Goal: Task Accomplishment & Management: Manage account settings

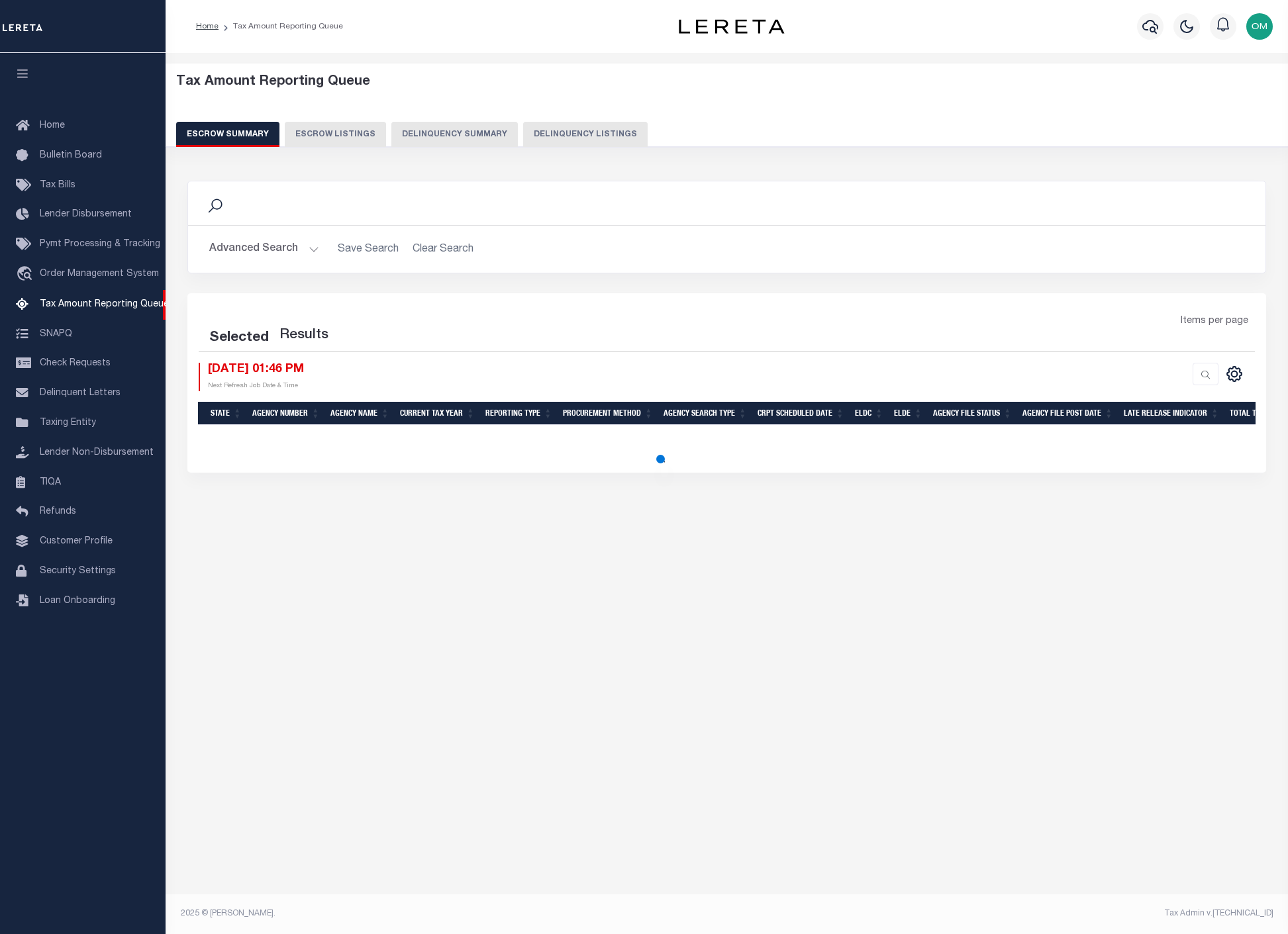
select select "100"
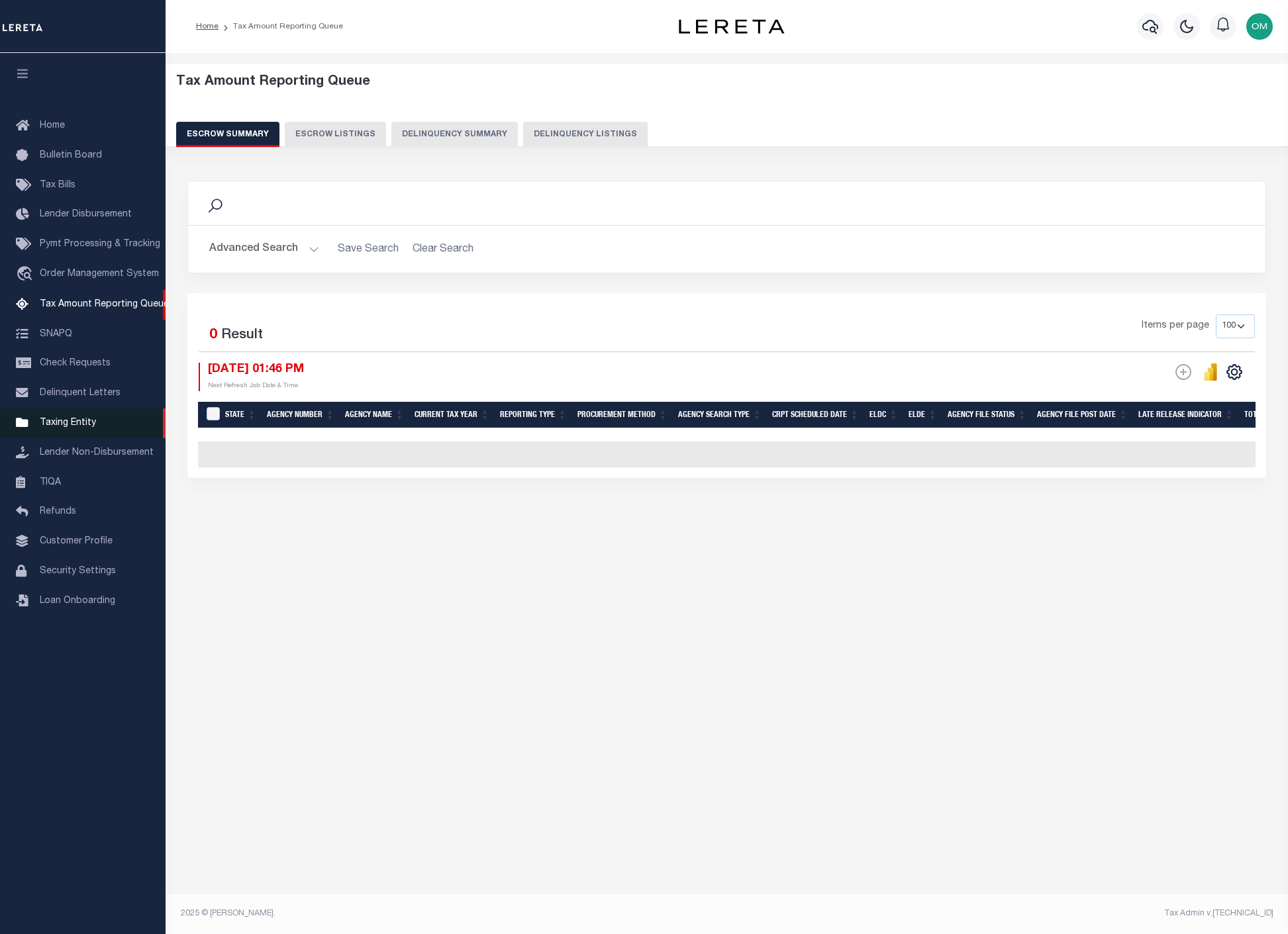
click at [71, 427] on span "Taxing Entity" at bounding box center [68, 423] width 56 height 10
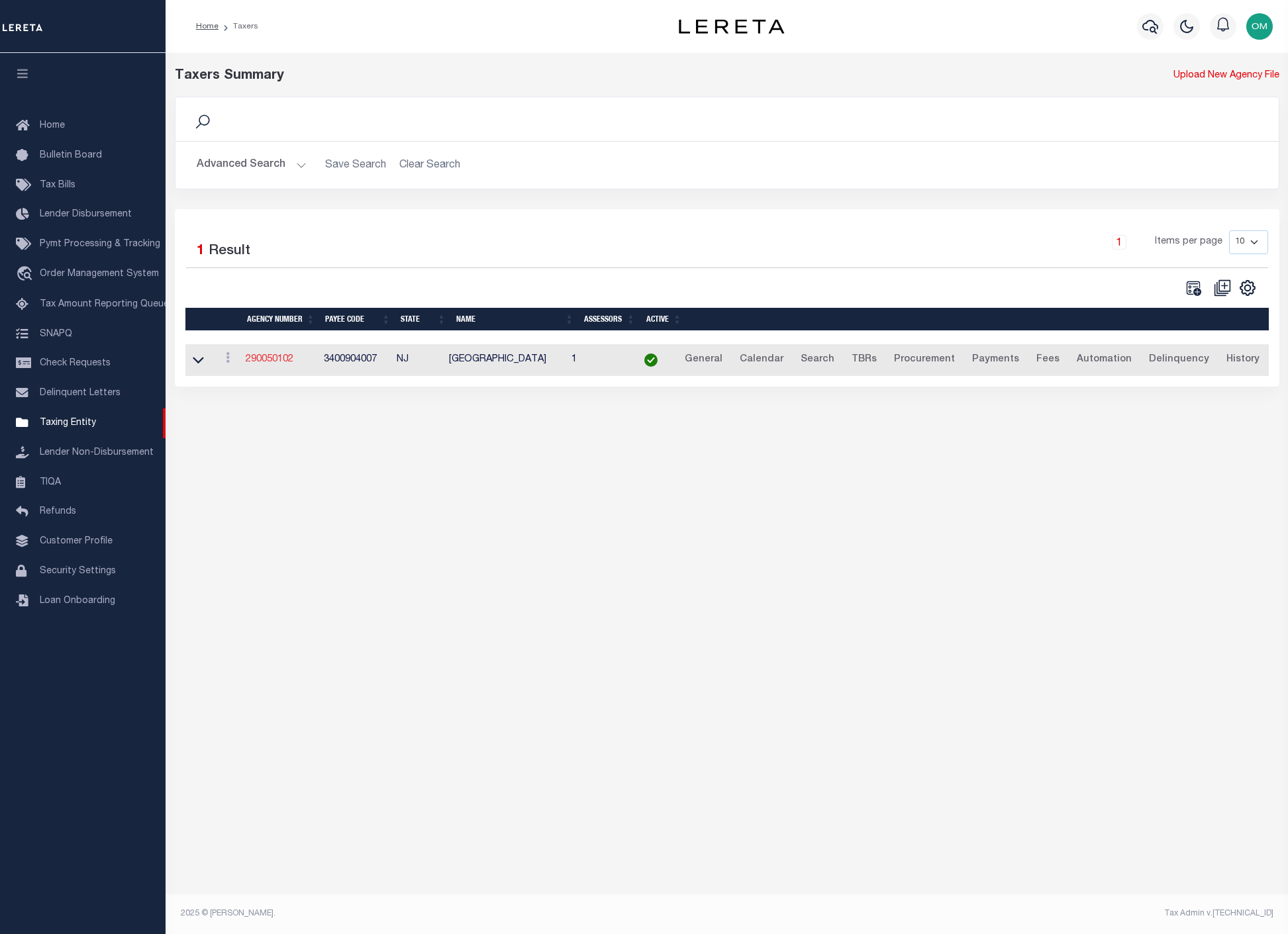
click at [272, 356] on link "290050102" at bounding box center [269, 360] width 47 height 10
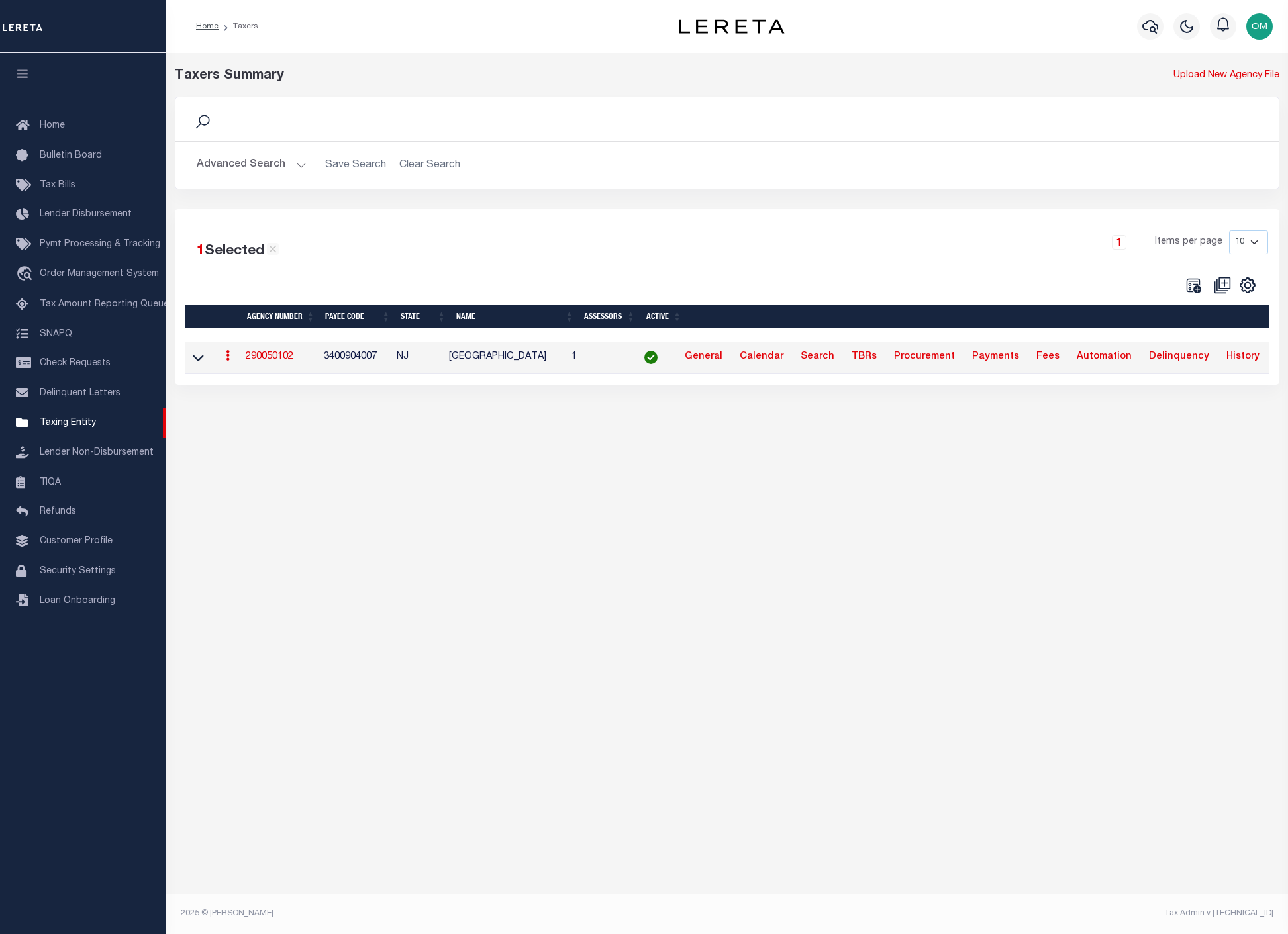
click at [272, 358] on link "290050102" at bounding box center [269, 357] width 47 height 10
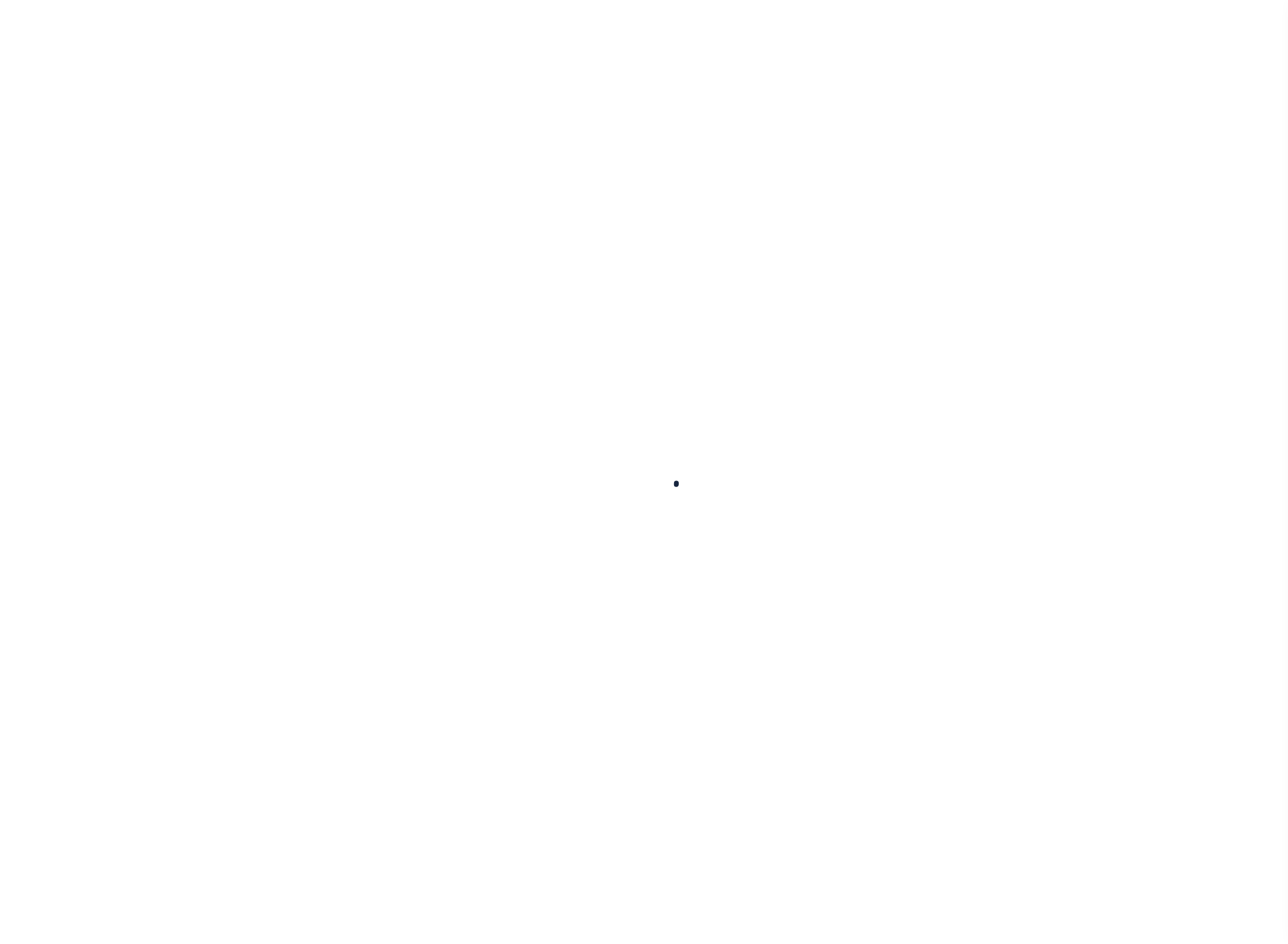
select select
checkbox input "false"
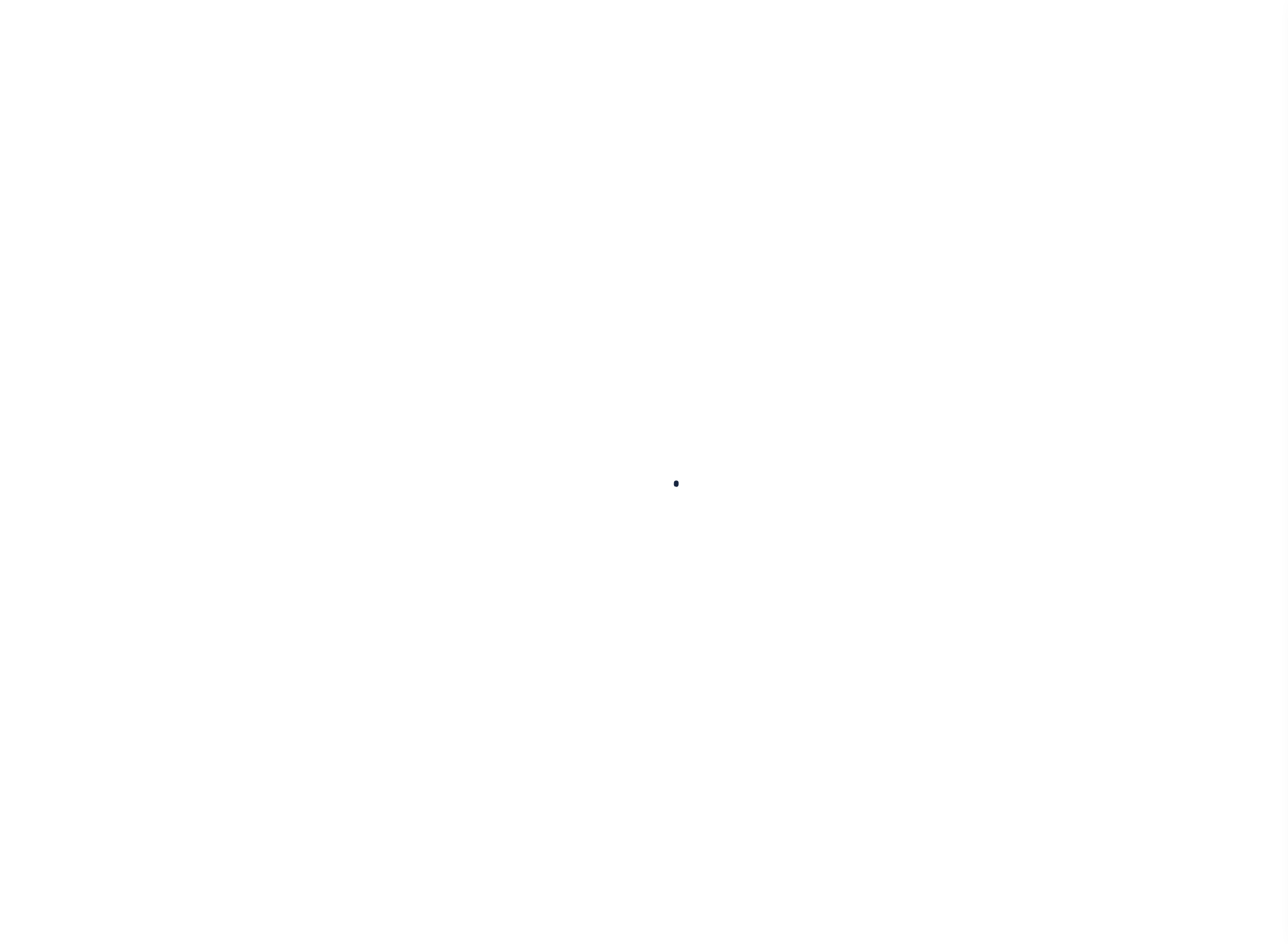
checkbox input "false"
type input "3400904007"
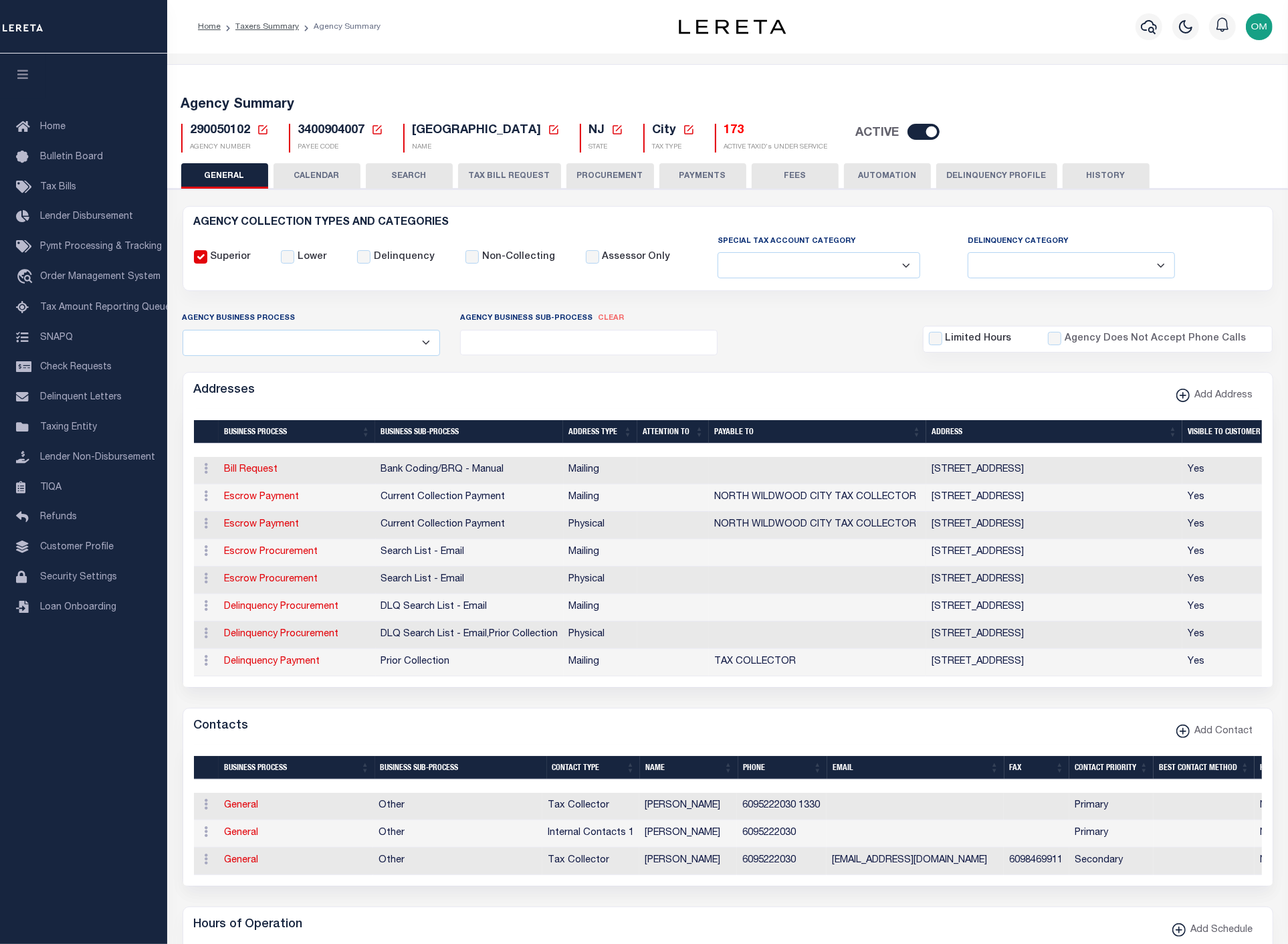
click at [693, 174] on button "PAYMENTS" at bounding box center [702, 175] width 87 height 25
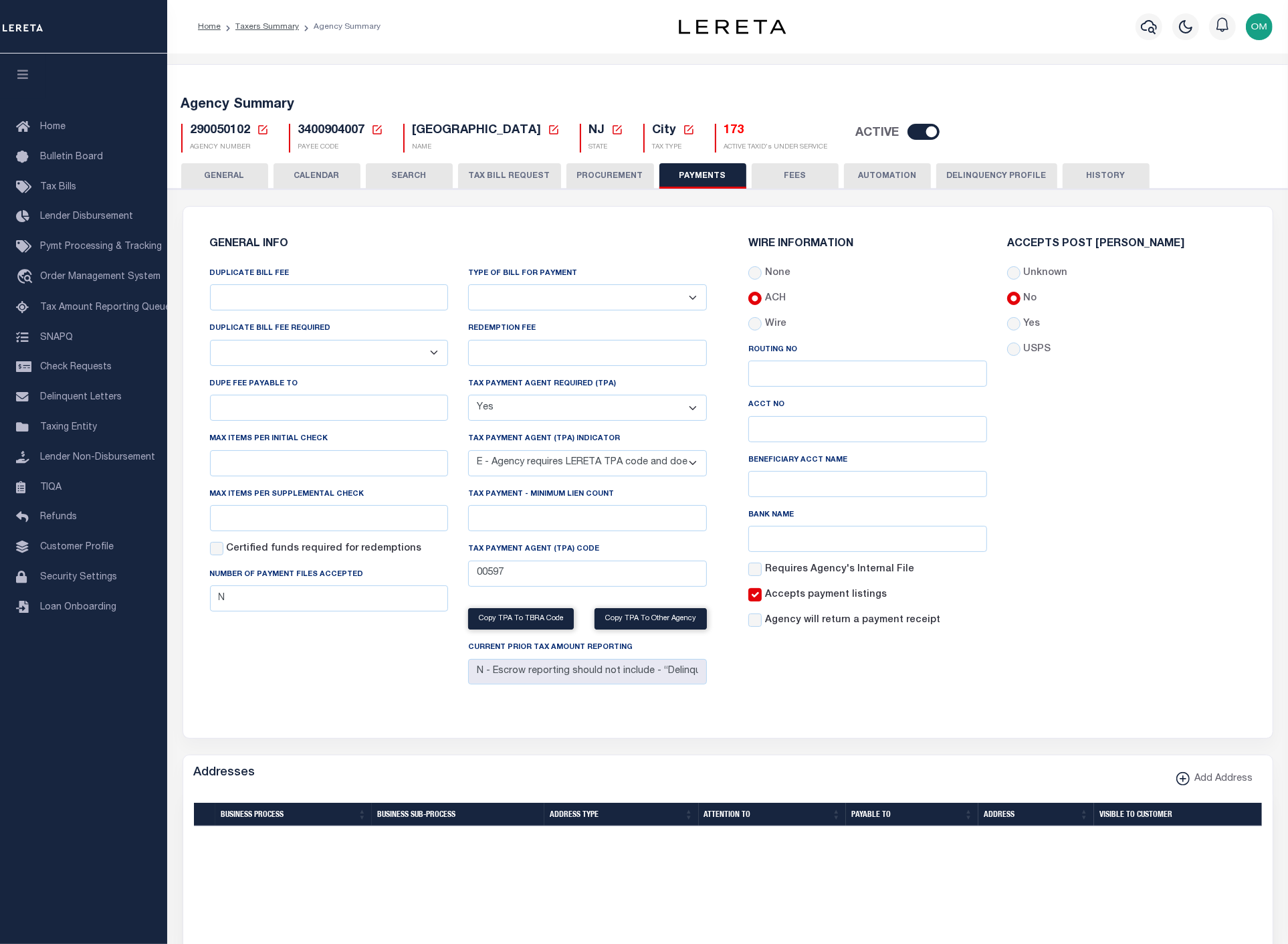
click at [609, 173] on button "PROCUREMENT" at bounding box center [610, 175] width 87 height 25
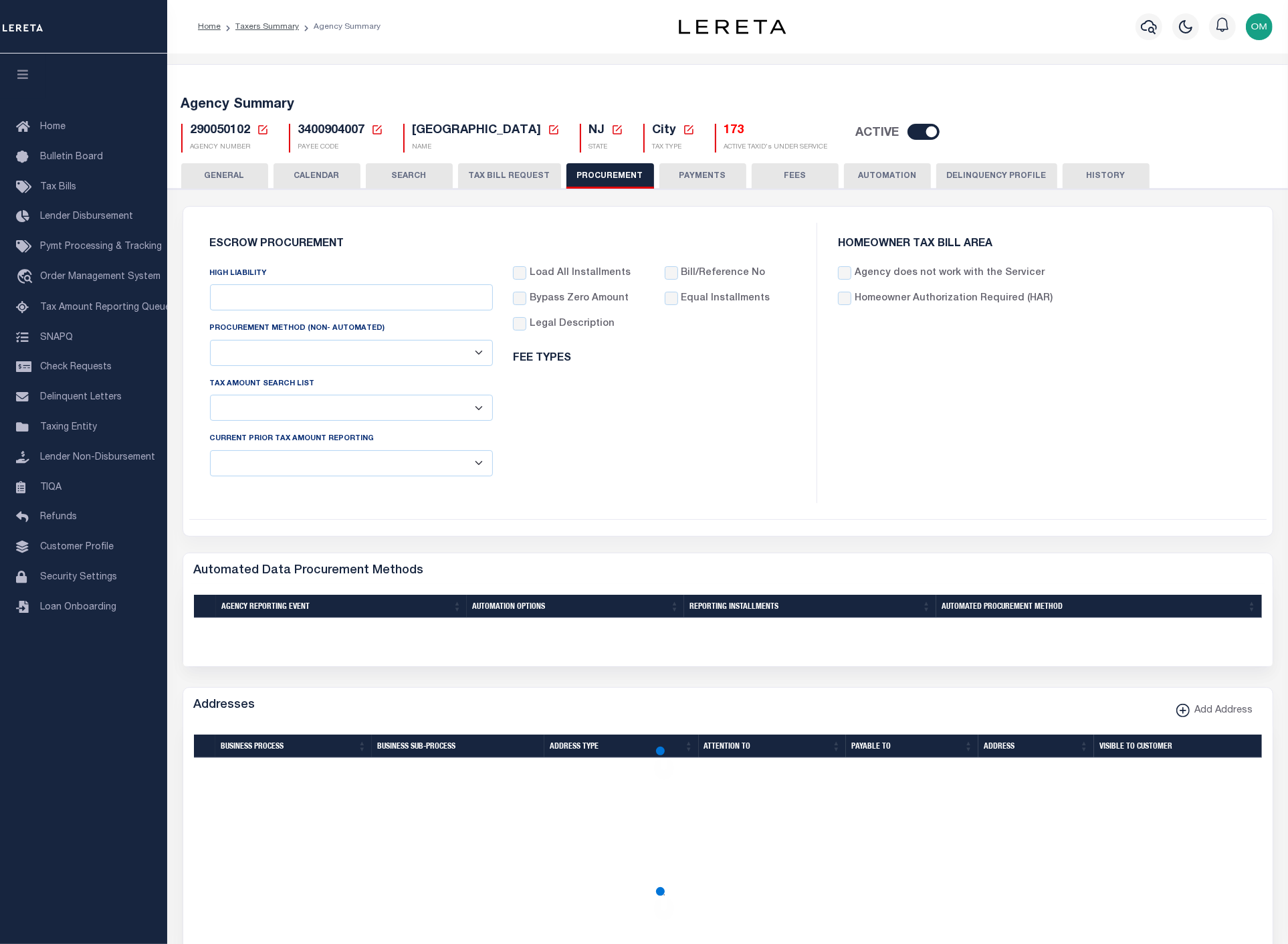
click at [526, 169] on button "TAX BILL REQUEST" at bounding box center [510, 175] width 103 height 25
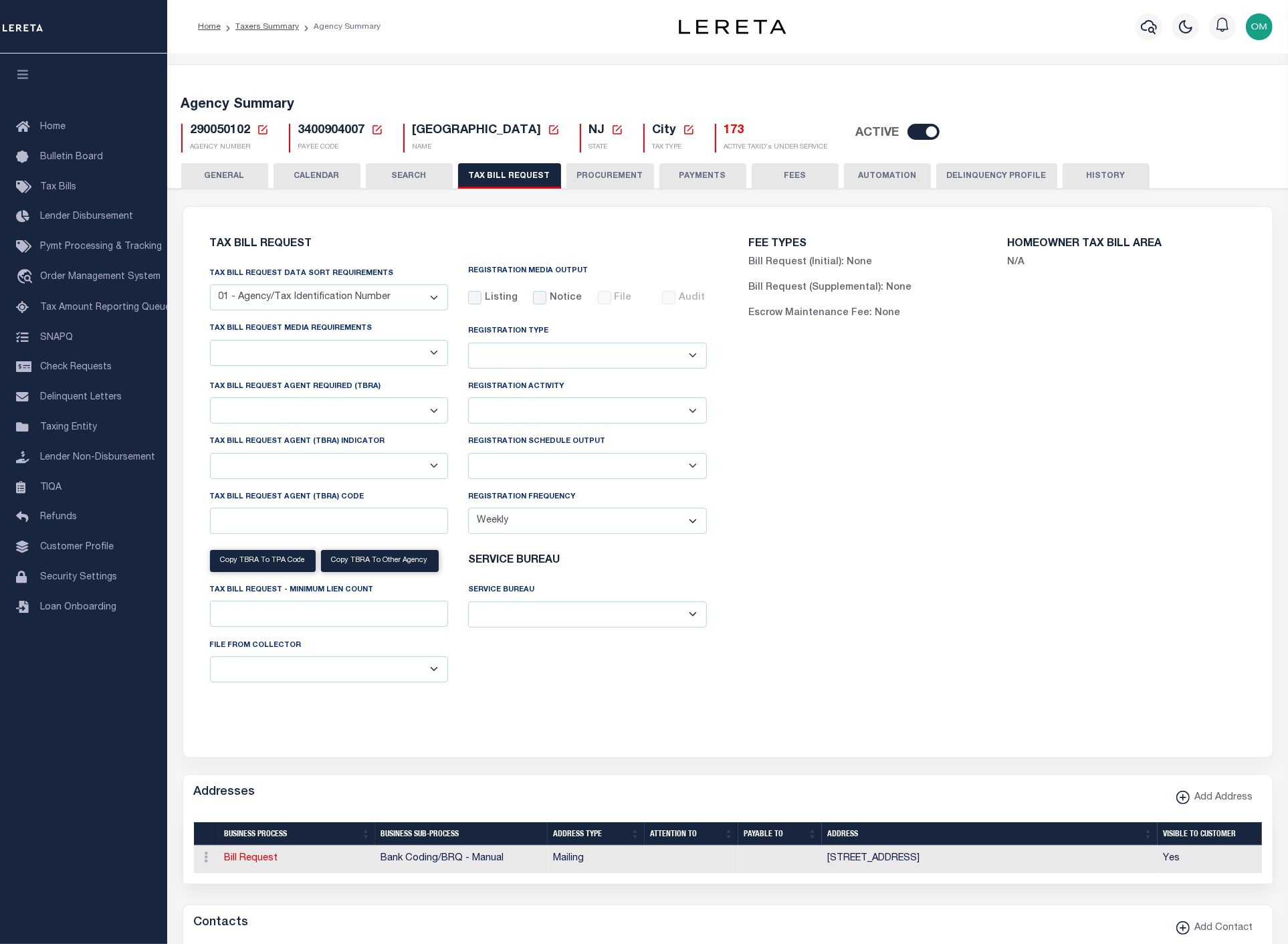
select select "27"
checkbox input "false"
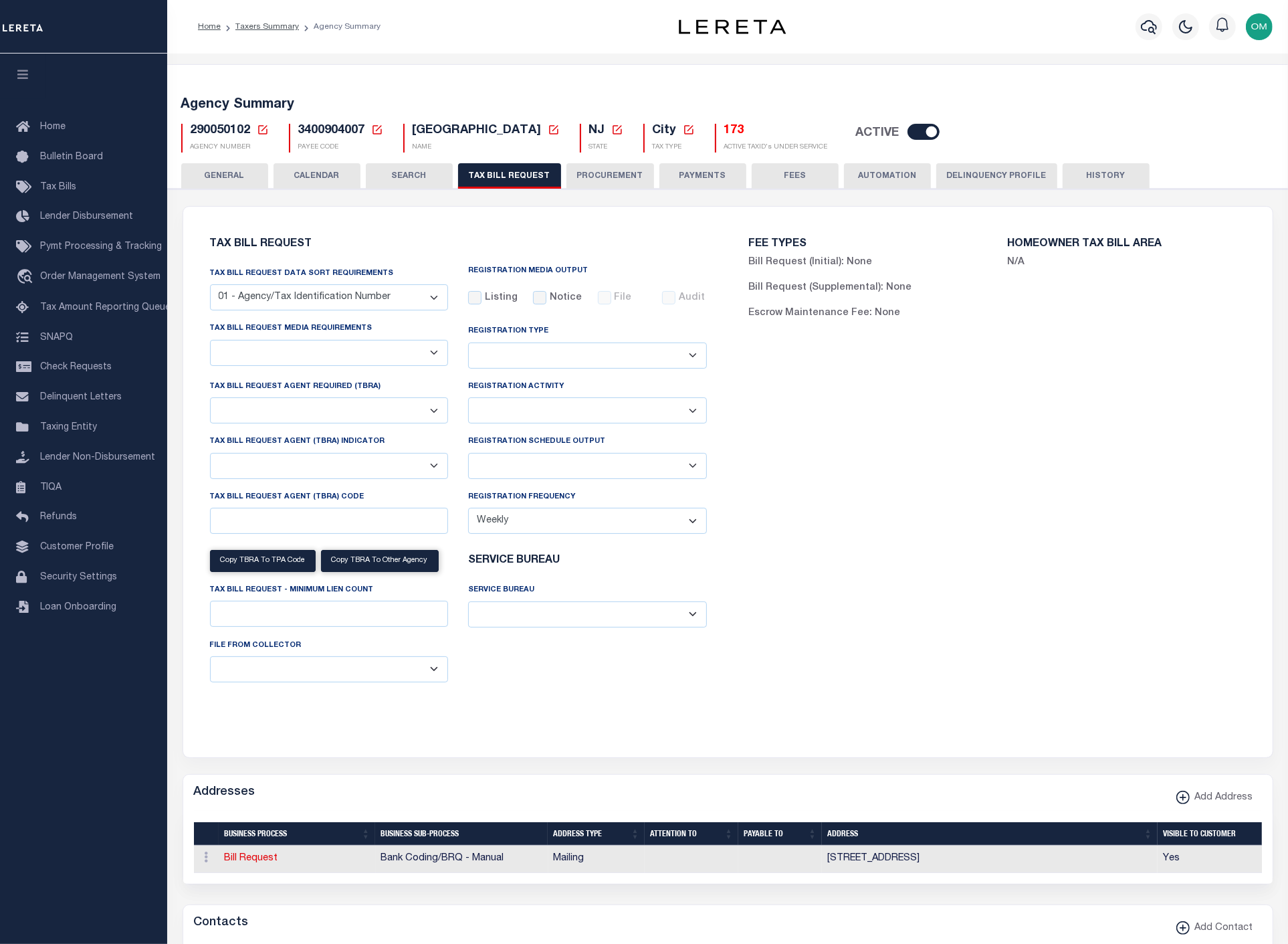
select select "22"
select select "true"
select select "13"
type input "00597"
select select
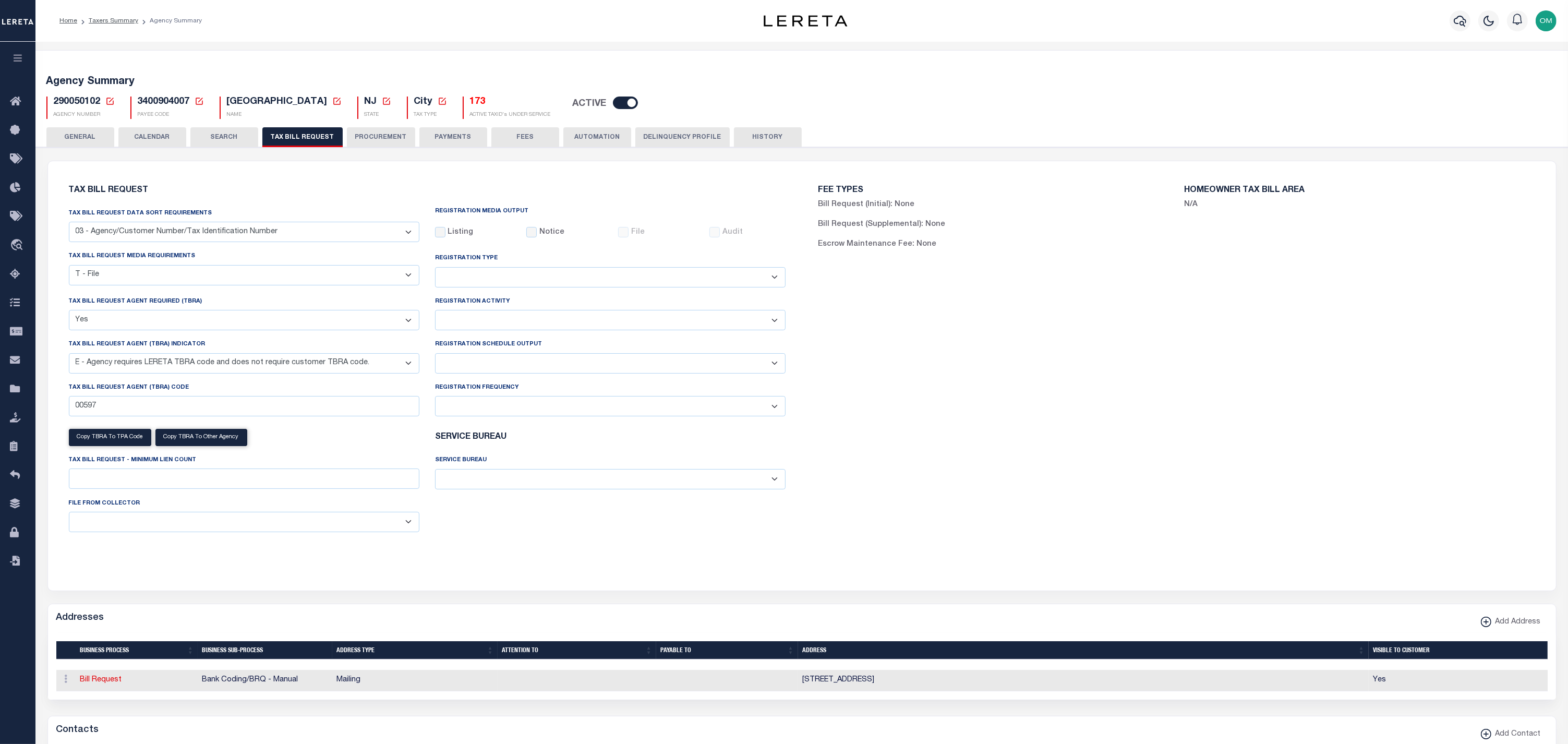
click at [1004, 445] on div "FEE TYPES Bill Request (Initial): None Bill Request (Supplemental): None Escrow…" at bounding box center [1176, 370] width 749 height 392
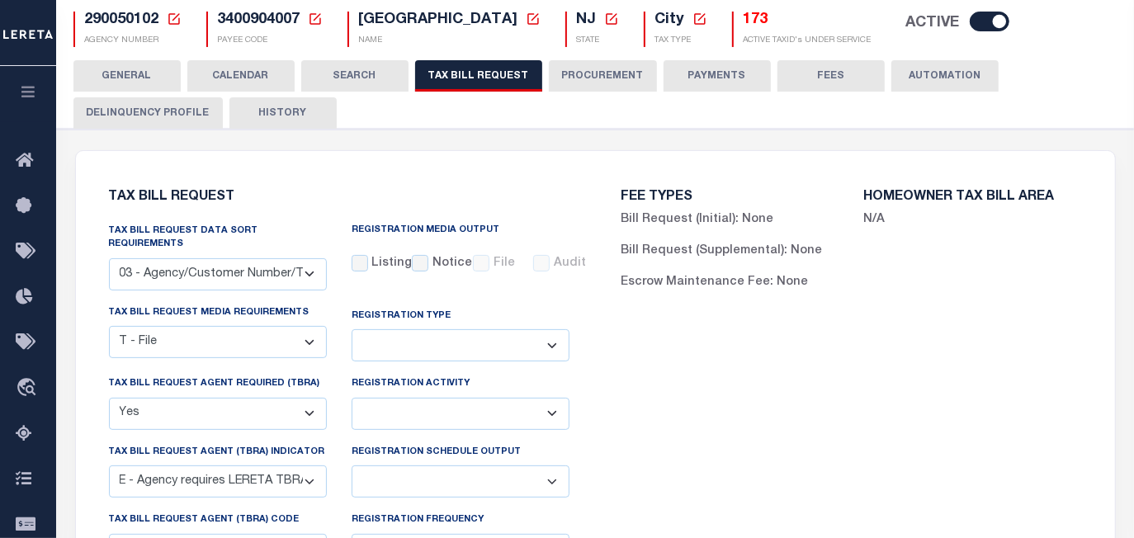
scroll to position [94, 0]
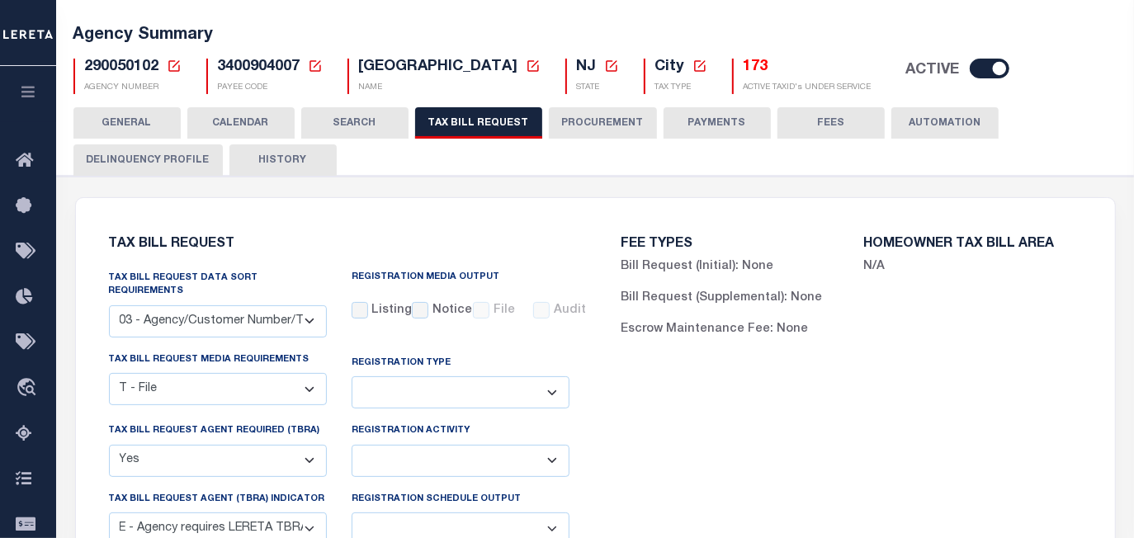
click at [31, 91] on icon "button" at bounding box center [28, 91] width 19 height 15
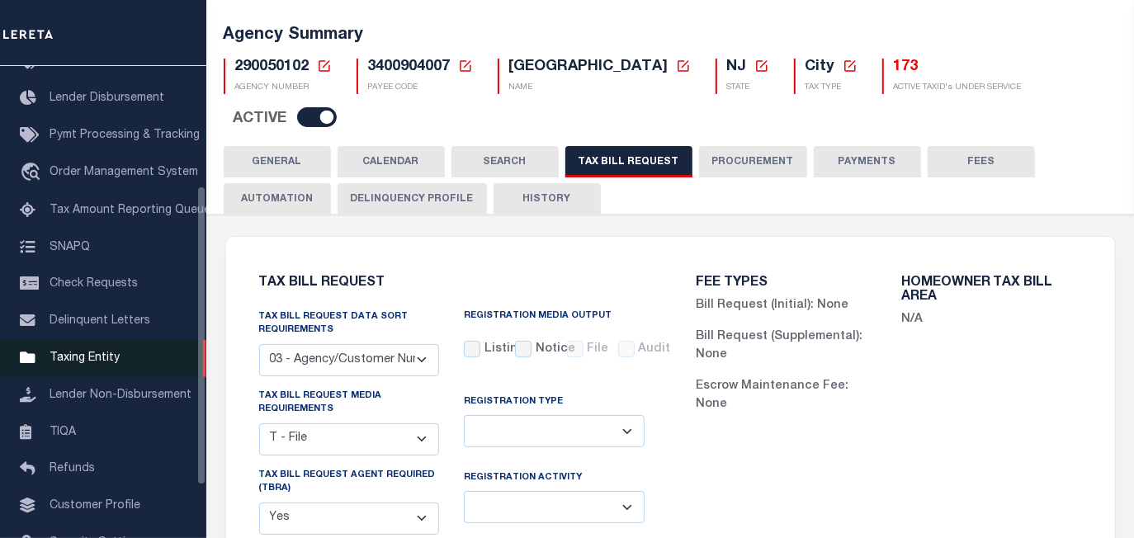
scroll to position [188, 0]
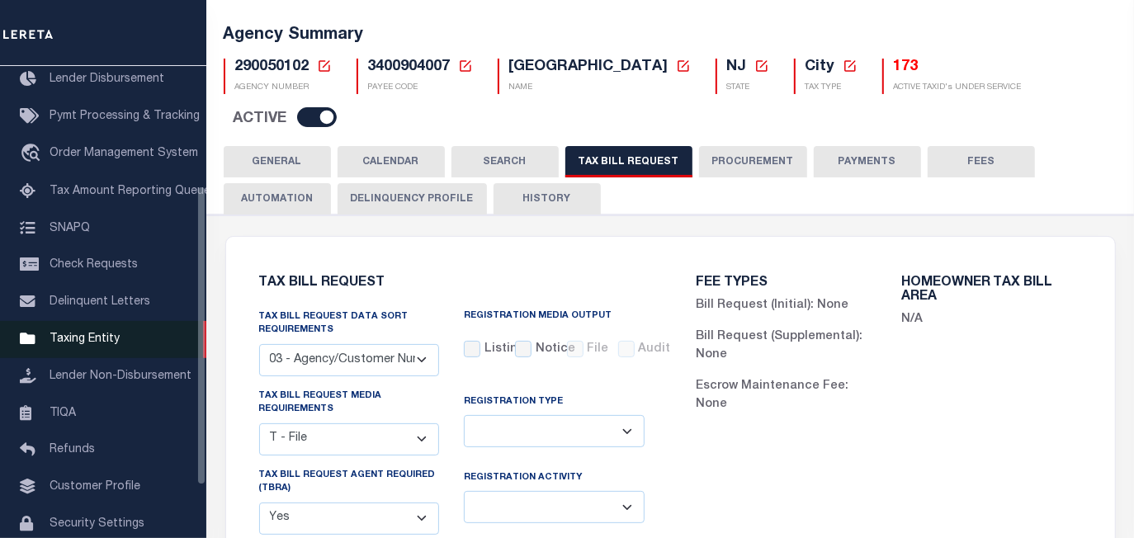
click at [108, 345] on span "Taxing Entity" at bounding box center [85, 340] width 70 height 12
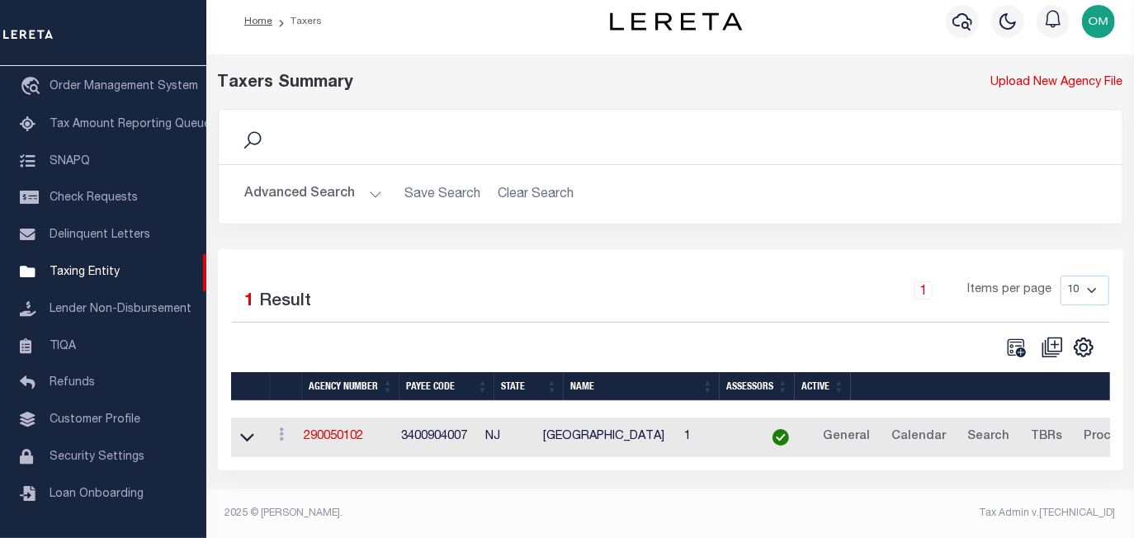
scroll to position [12, 0]
click at [343, 433] on link "290050102" at bounding box center [333, 437] width 59 height 12
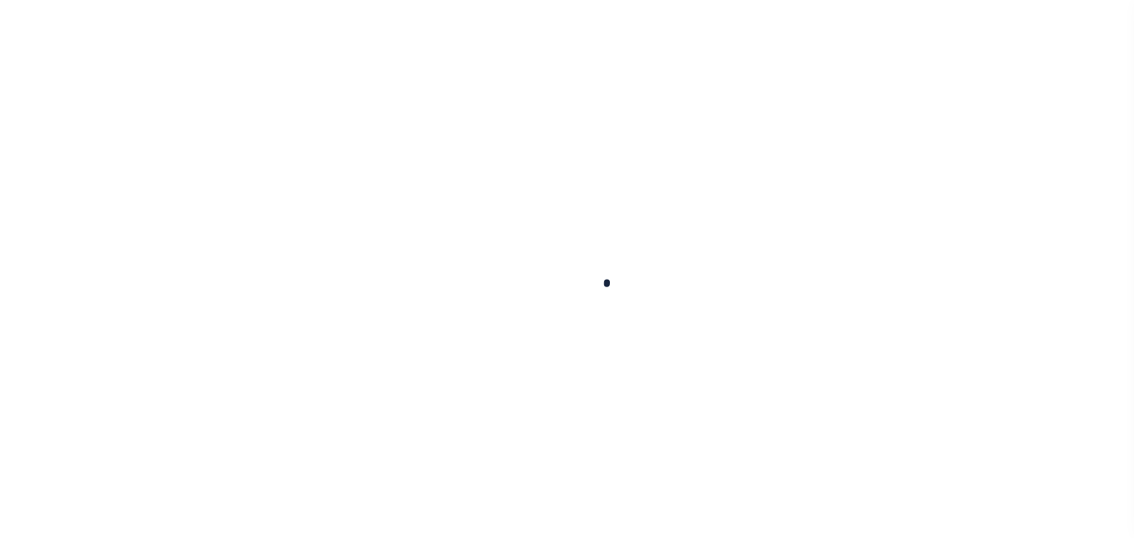
select select
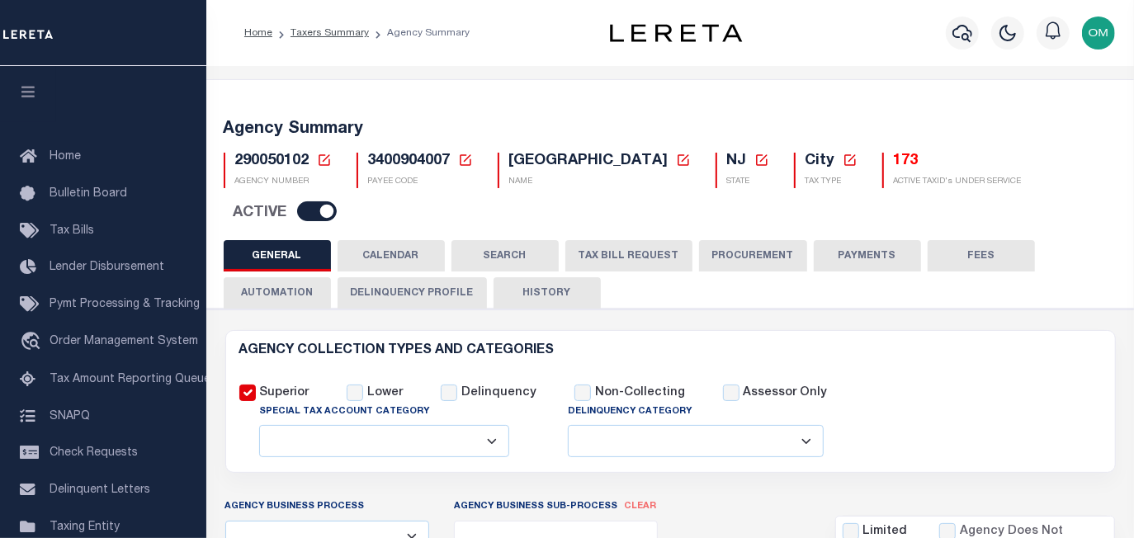
click at [392, 252] on button "CALENDAR" at bounding box center [391, 255] width 107 height 31
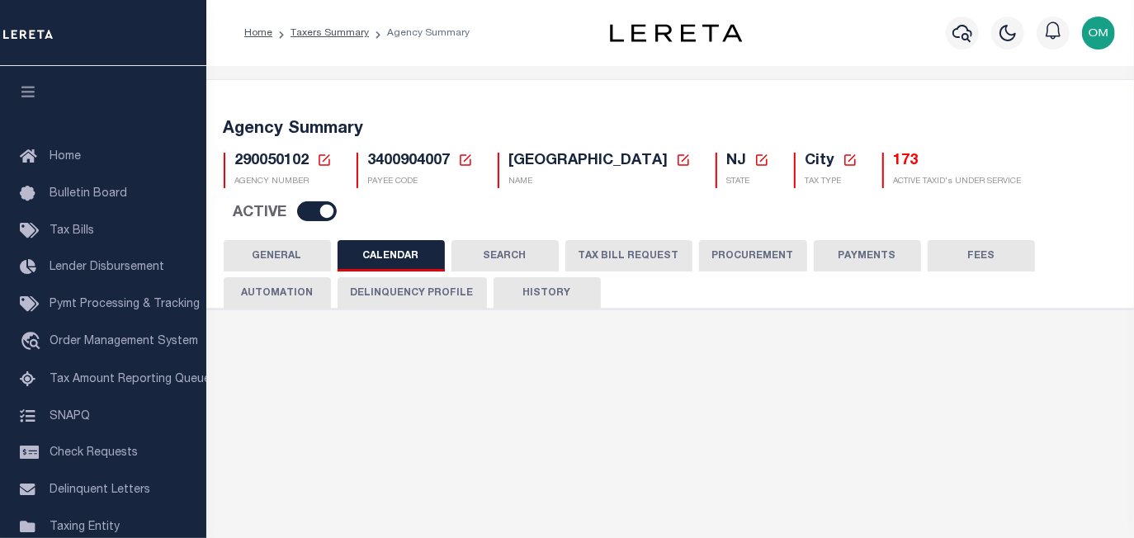
checkbox input "false"
type input "1"
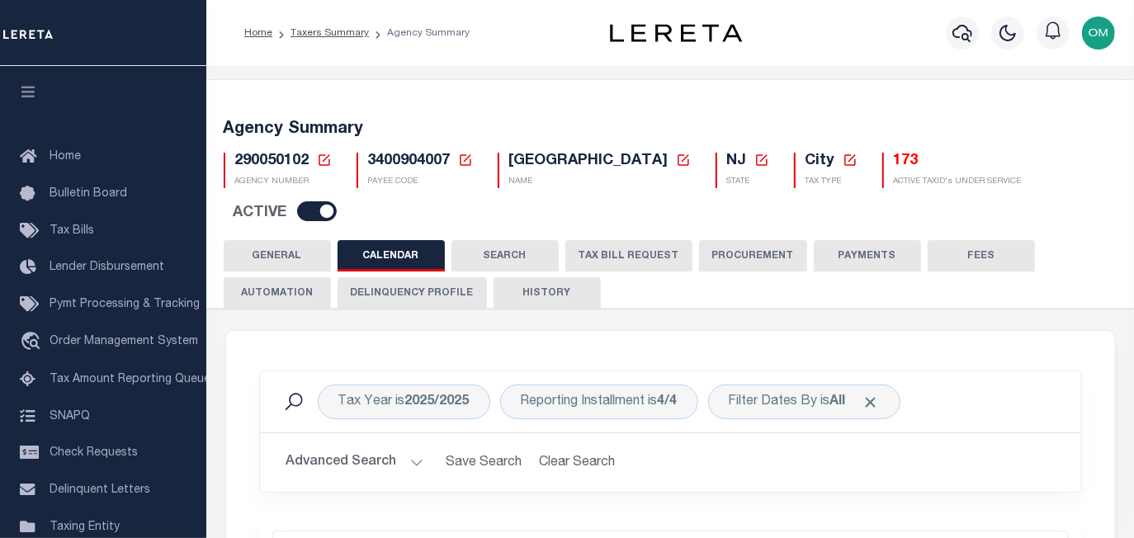
click at [505, 253] on button "SEARCH" at bounding box center [505, 255] width 107 height 31
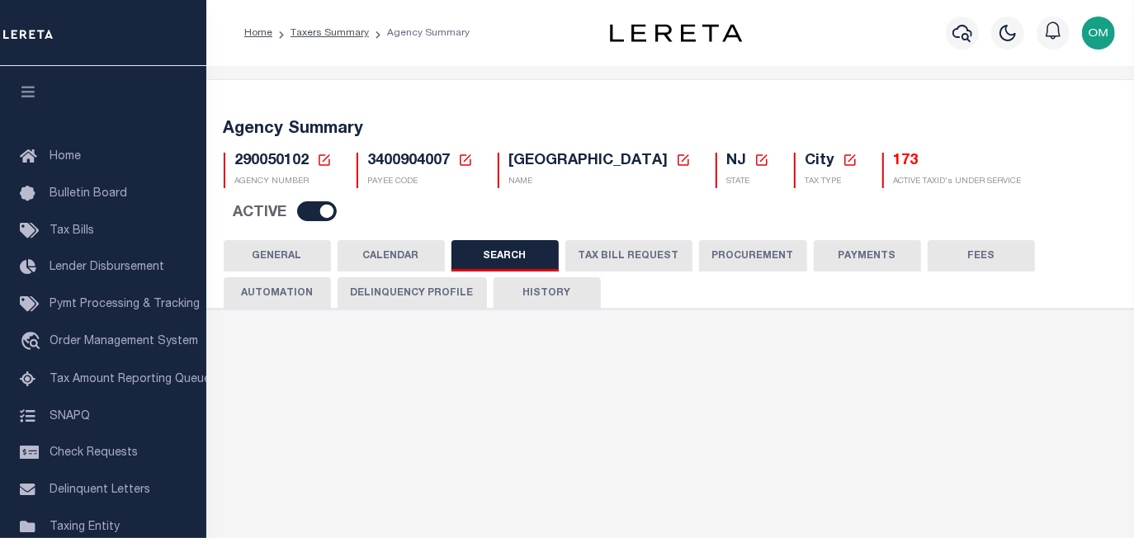
checkbox input "false"
type input "15000"
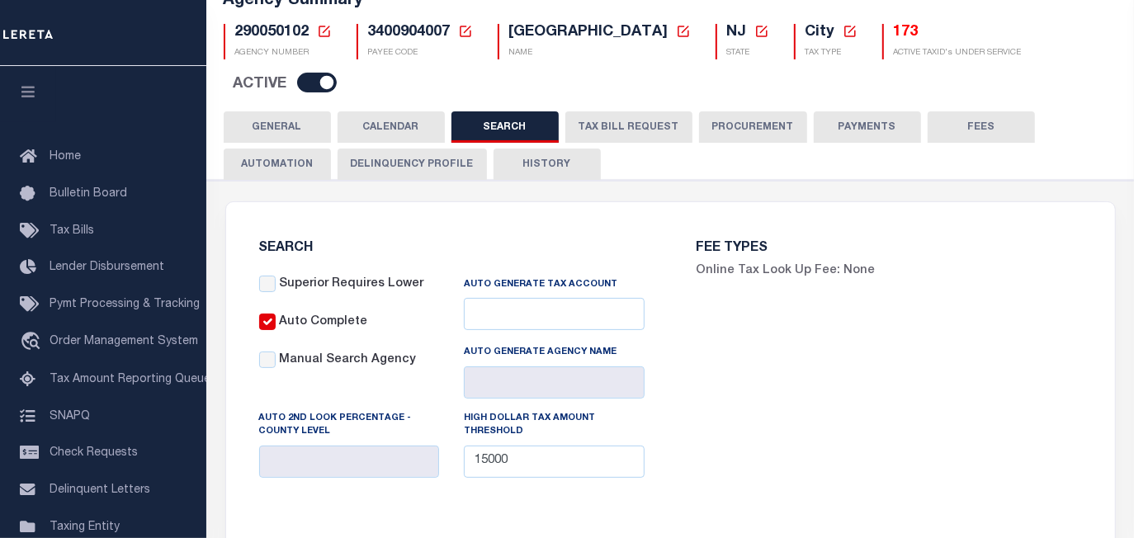
scroll to position [47, 0]
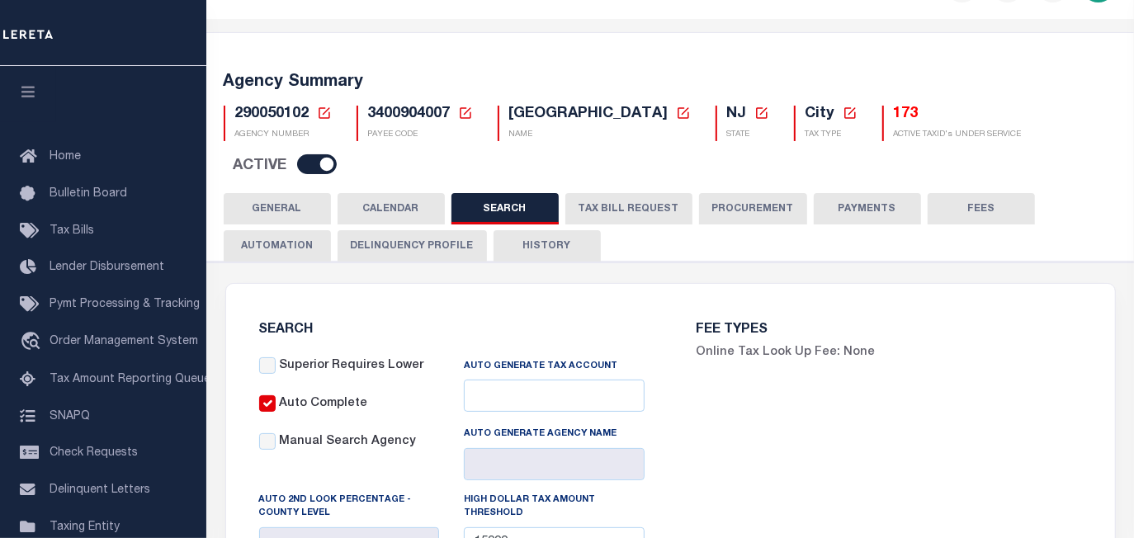
click at [624, 208] on button "TAX BILL REQUEST" at bounding box center [629, 208] width 127 height 31
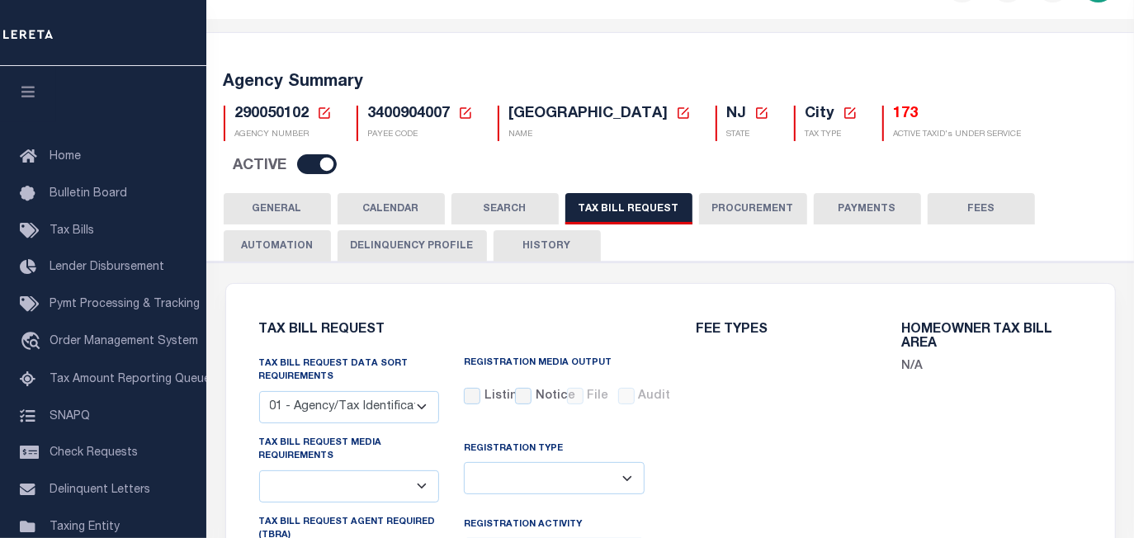
select select "27"
checkbox input "false"
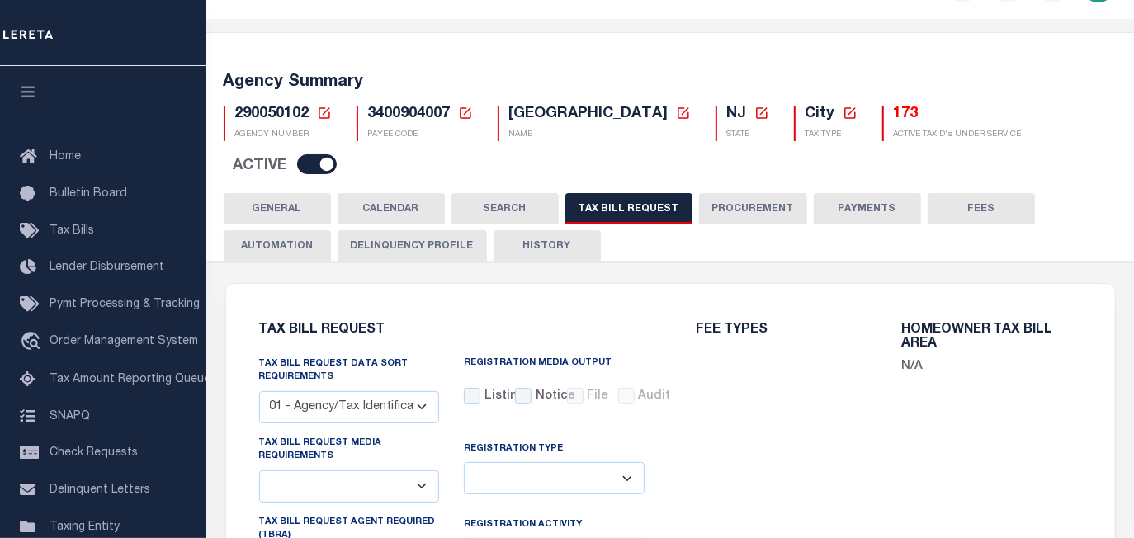
select select "22"
select select "true"
select select "13"
type input "00597"
select select
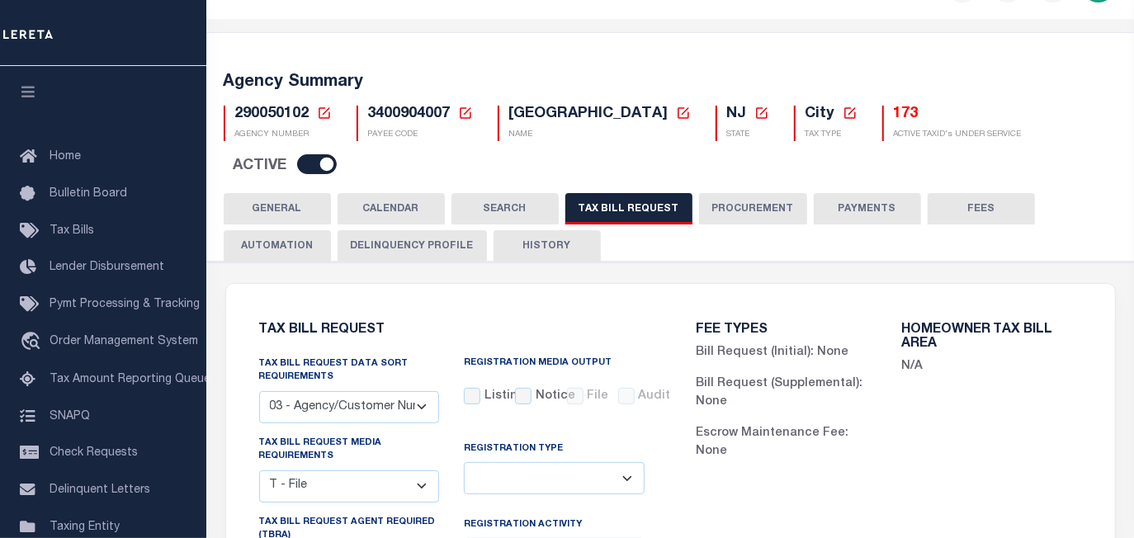
click at [741, 209] on button "PROCUREMENT" at bounding box center [753, 208] width 108 height 31
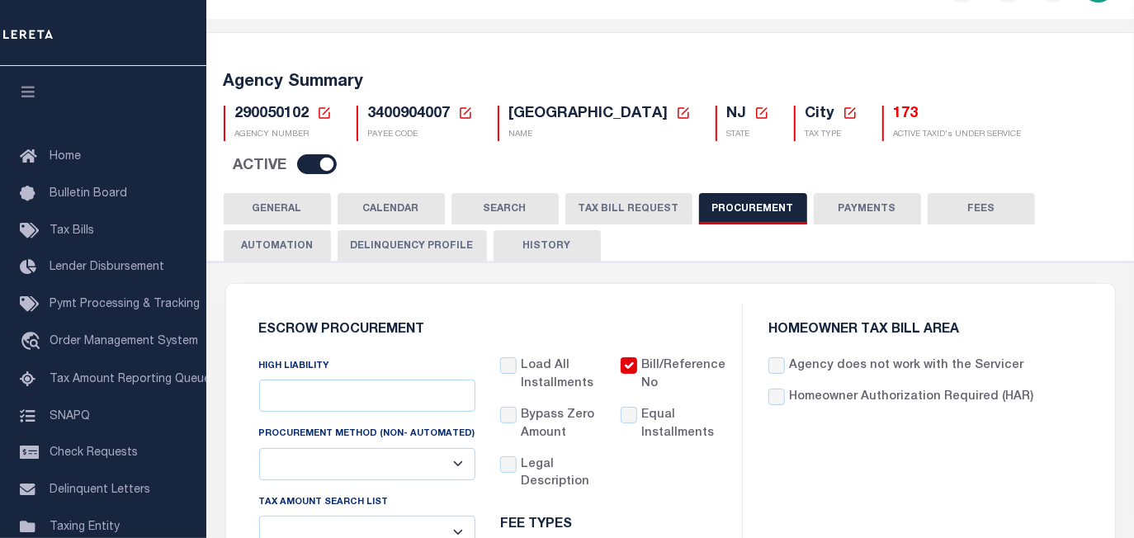
type input "$15,000"
select select "1"
select select "4"
checkbox input "true"
click at [846, 211] on button "PAYMENTS" at bounding box center [867, 208] width 107 height 31
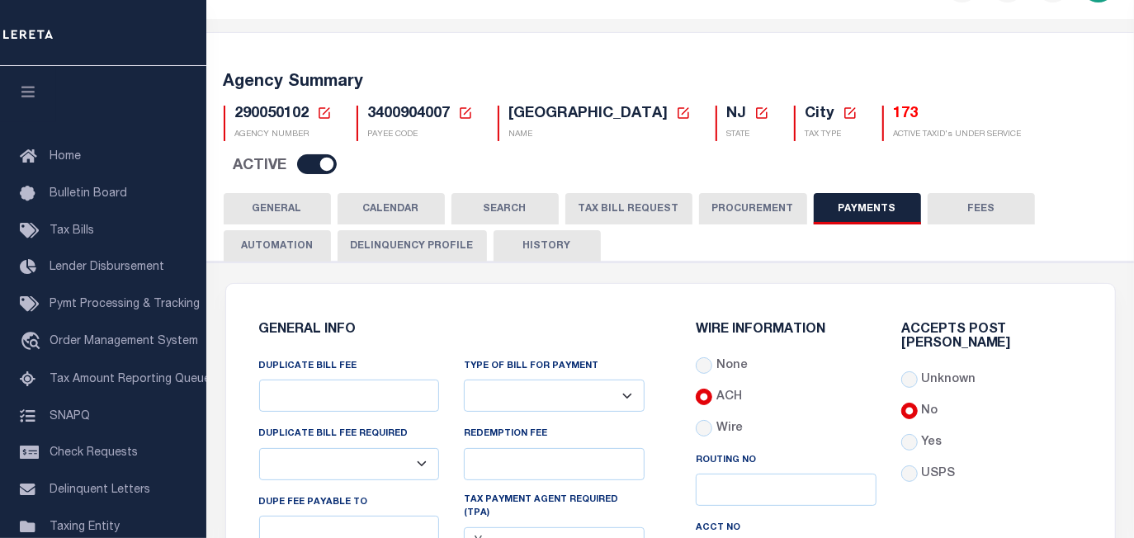
click at [617, 208] on button "TAX BILL REQUEST" at bounding box center [629, 208] width 127 height 31
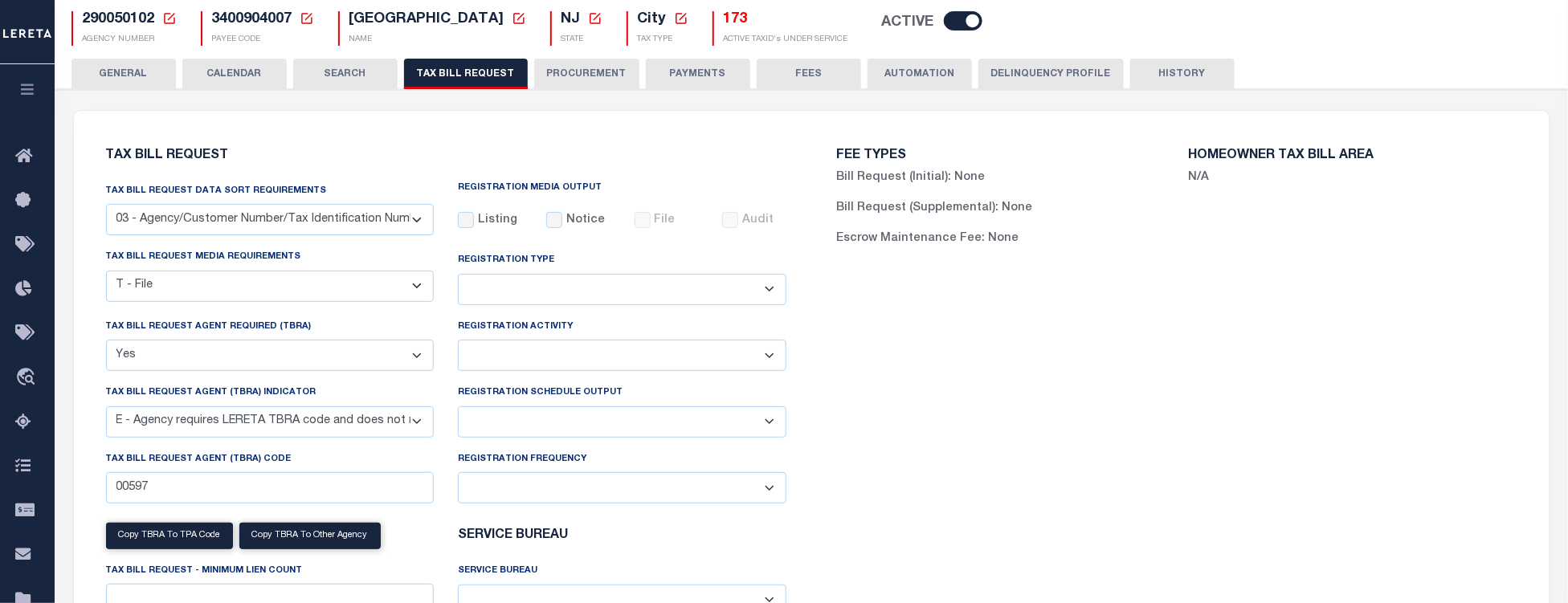
scroll to position [183, 0]
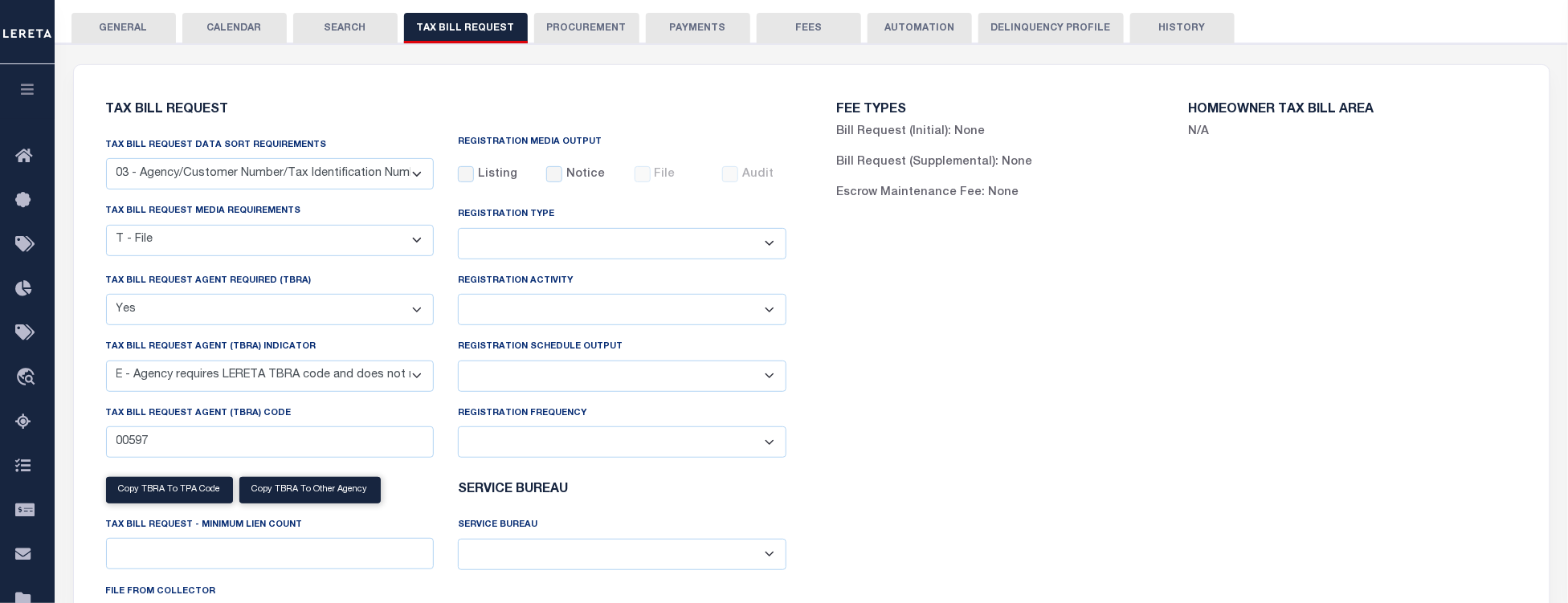
click at [418, 373] on select "A - Agency requires both customer TBRA code and LERETA TBRA code. B - Agency re…" at bounding box center [270, 376] width 329 height 31
click at [1042, 278] on div "FEE TYPES Bill Request (Initial): None Bill Request (Supplemental): None Escrow…" at bounding box center [1176, 386] width 731 height 603
click at [414, 375] on select "A - Agency requires both customer TBRA code and LERETA TBRA code. B - Agency re…" at bounding box center [270, 376] width 329 height 31
click at [1075, 267] on div "FEE TYPES Bill Request (Initial): None Bill Request (Supplemental): None Escrow…" at bounding box center [1176, 386] width 731 height 603
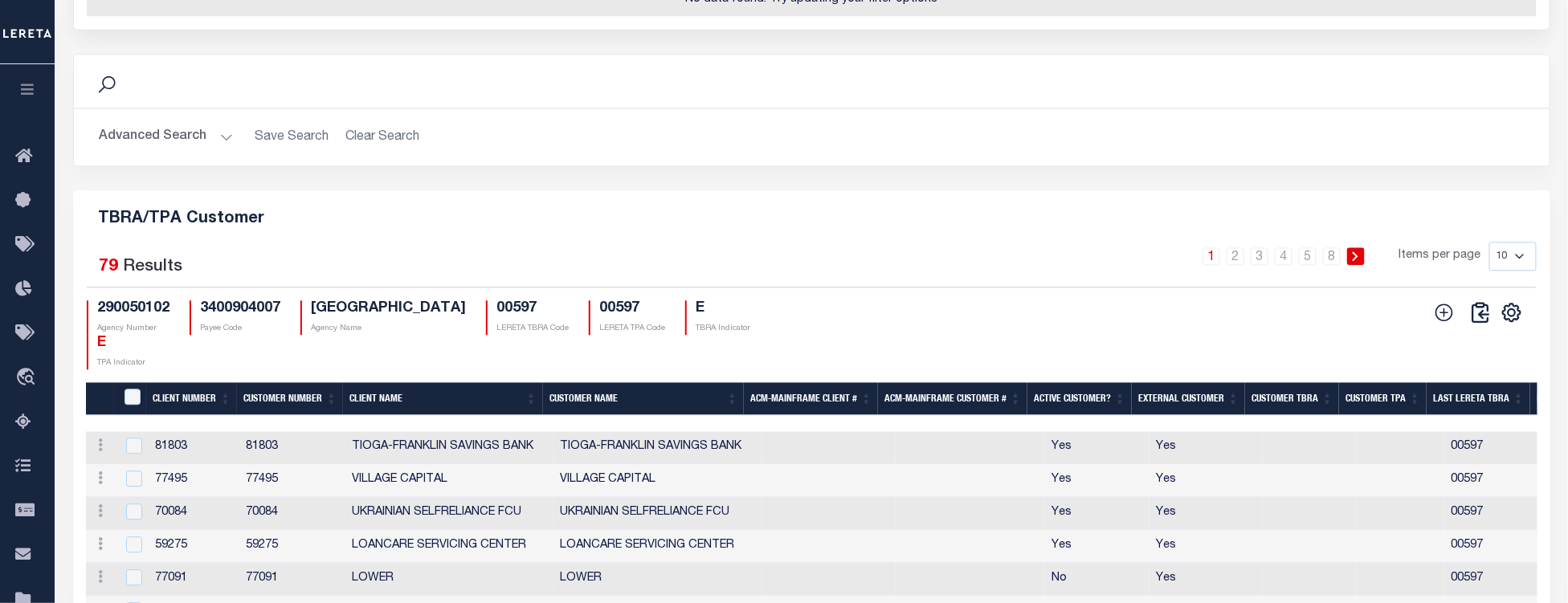
scroll to position [1790, 0]
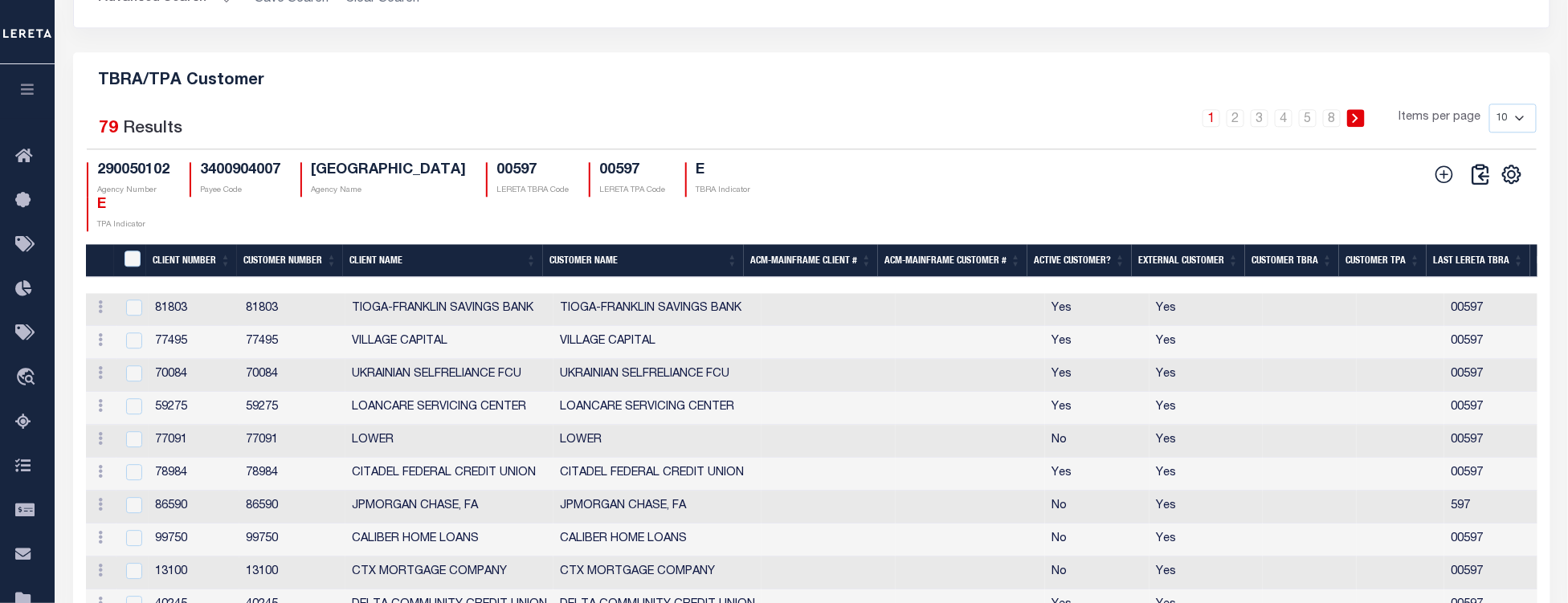
click at [681, 209] on div "290050102 Agency Number 3400904007 Payee Code NORTH WILDWOOD CITY Agency Name 0…" at bounding box center [449, 196] width 726 height 69
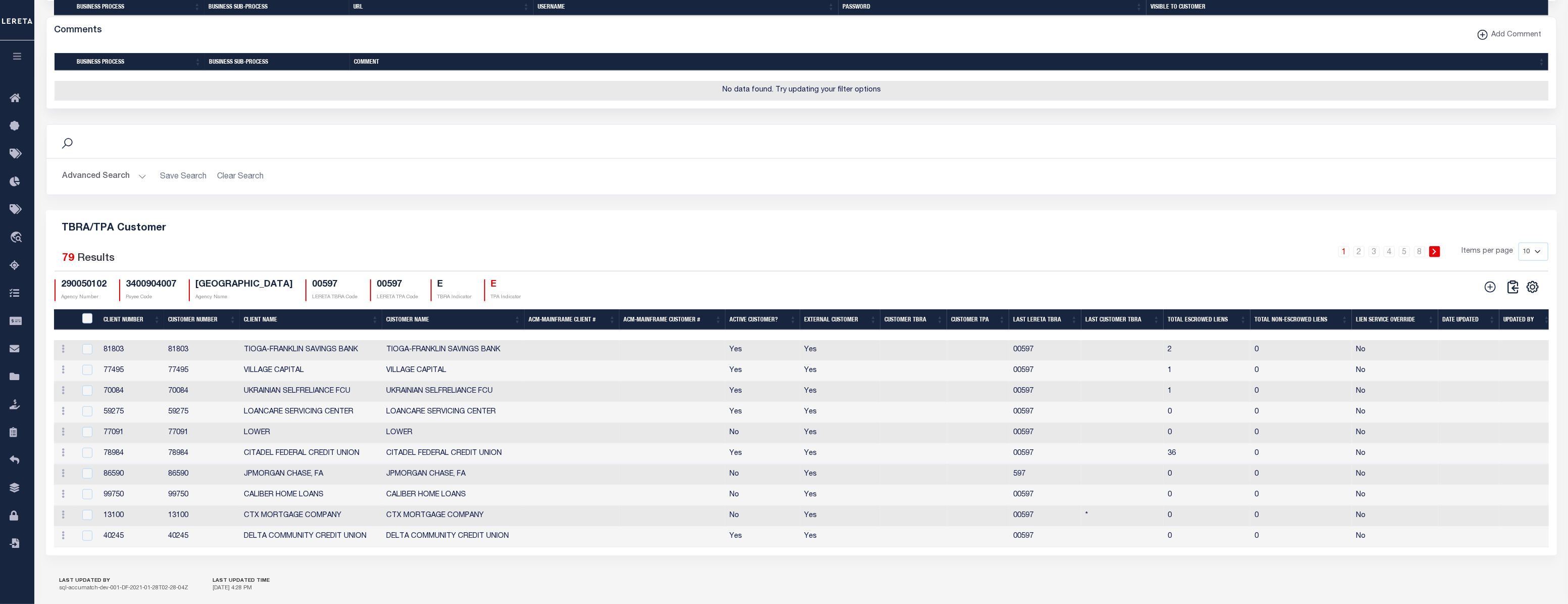
scroll to position [1090, 0]
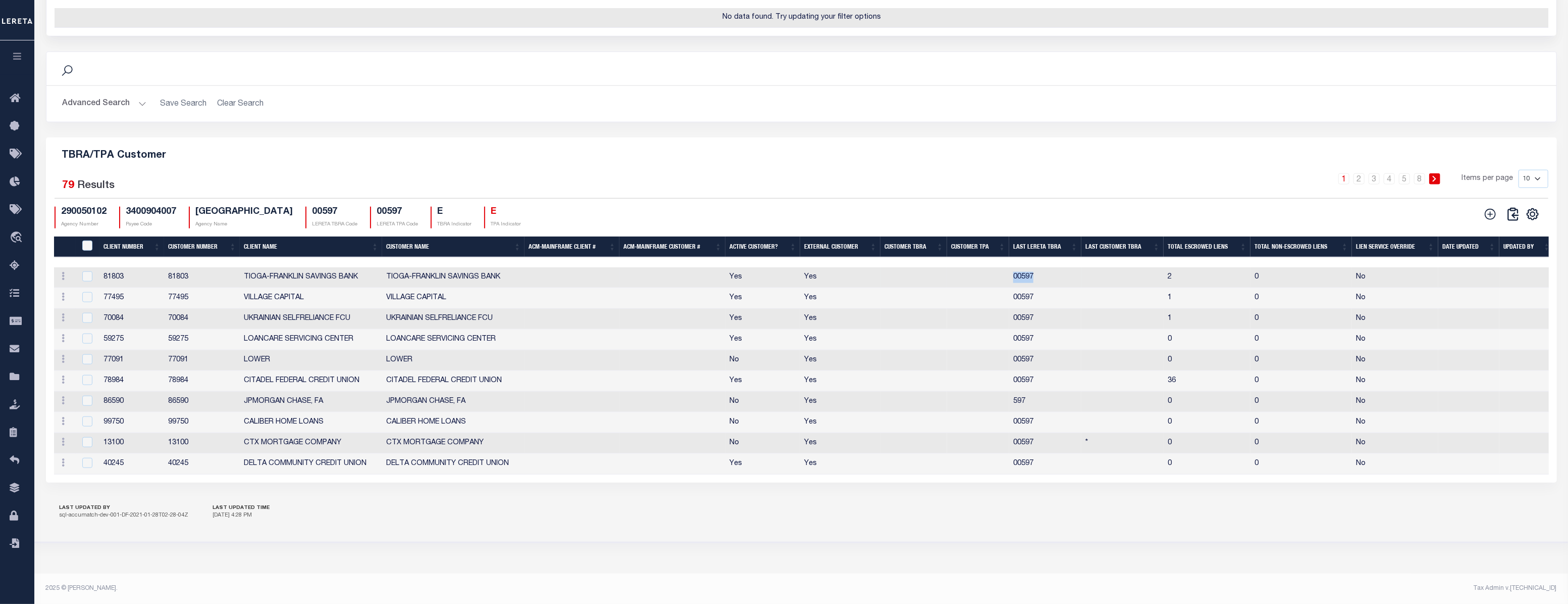
drag, startPoint x: 1013, startPoint y: 294, endPoint x: 1051, endPoint y: 294, distance: 38.0
click at [693, 288] on td "00597" at bounding box center [1045, 278] width 72 height 21
click at [693, 288] on td "00597" at bounding box center [1045, 277] width 72 height 21
checkbox input "false"
click at [693, 308] on td "00597" at bounding box center [1045, 299] width 72 height 21
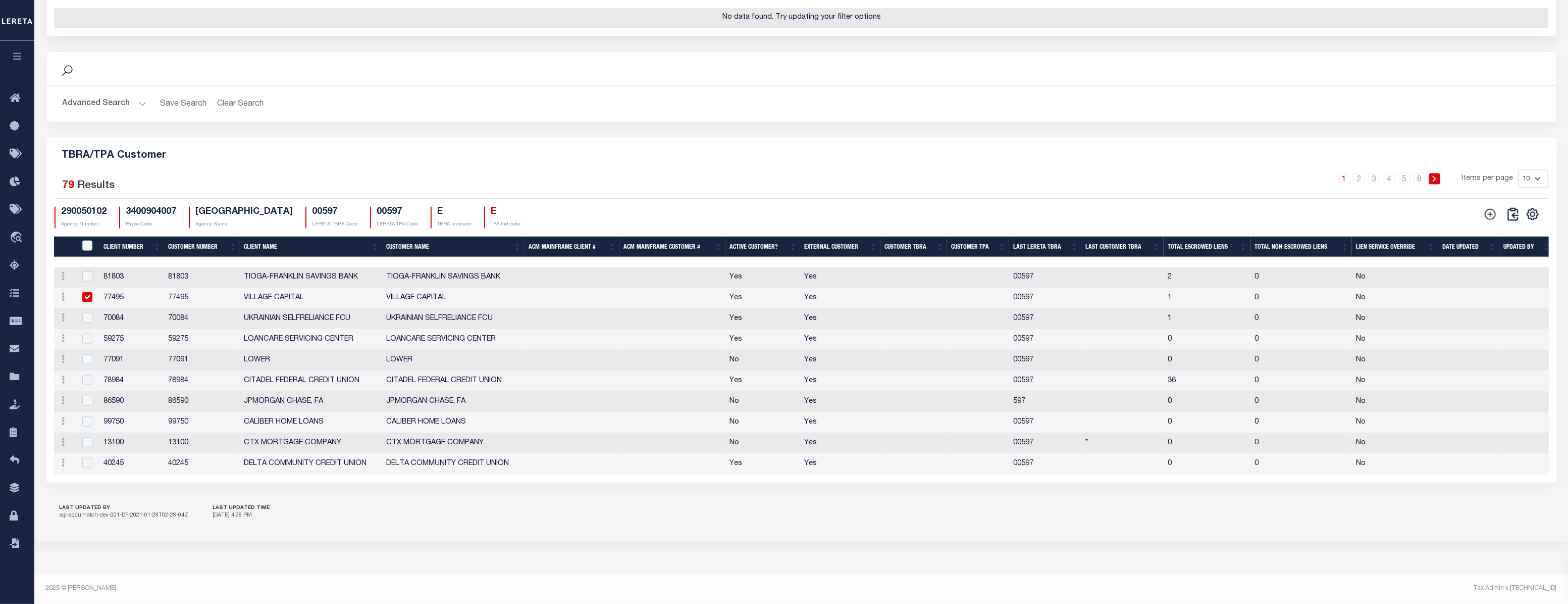
checkbox input "true"
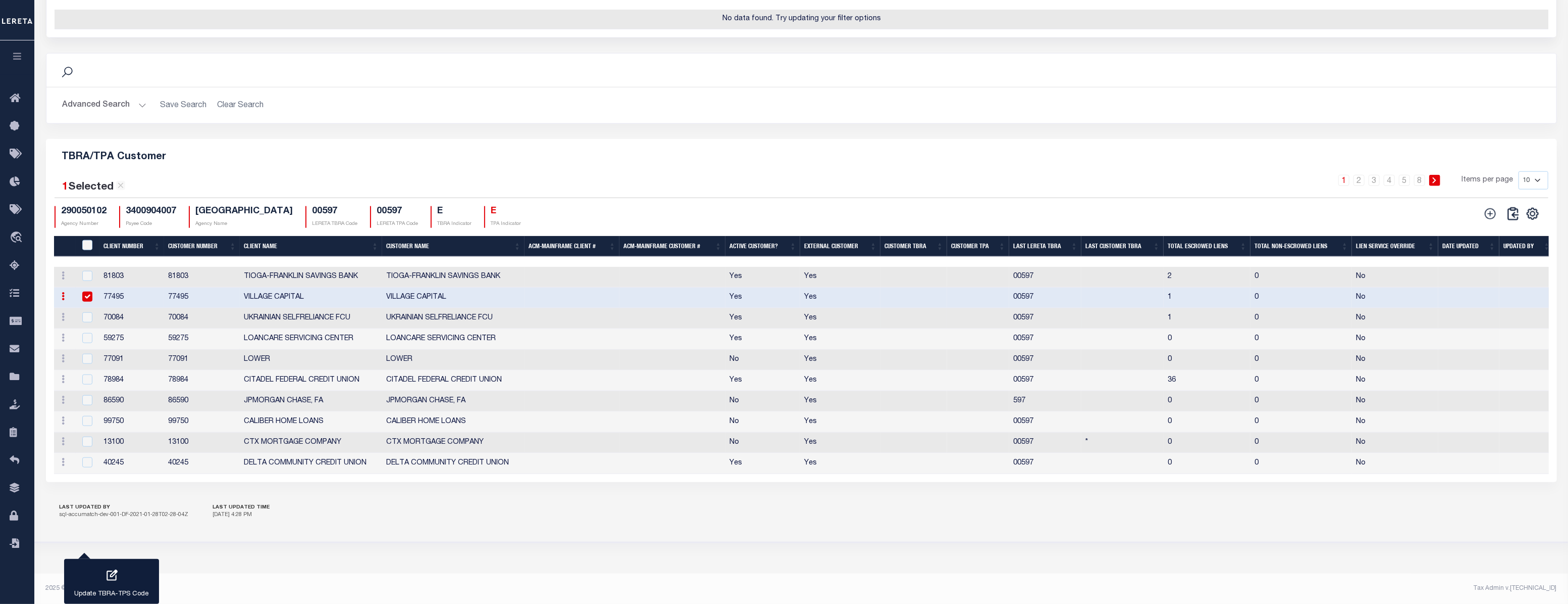
click at [693, 329] on td "00597" at bounding box center [1045, 319] width 72 height 21
checkbox input "true"
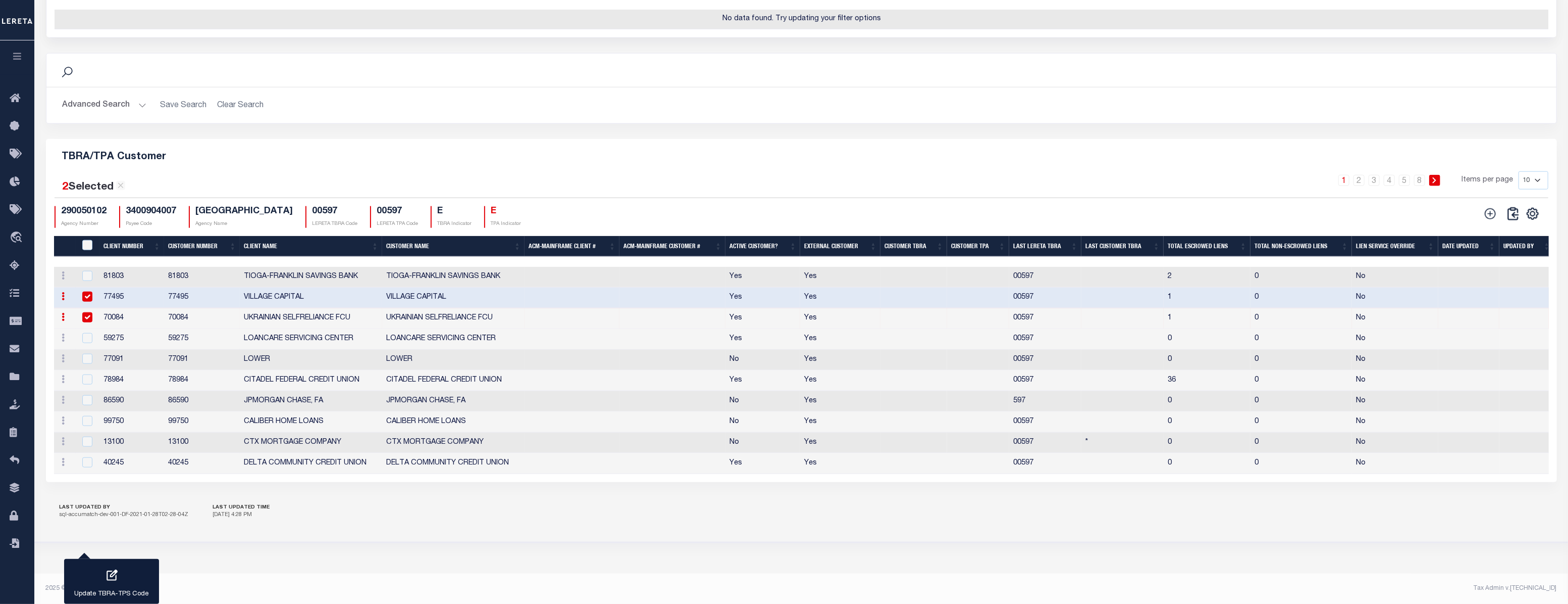
click at [83, 302] on input "checkbox" at bounding box center [87, 296] width 10 height 10
checkbox input "false"
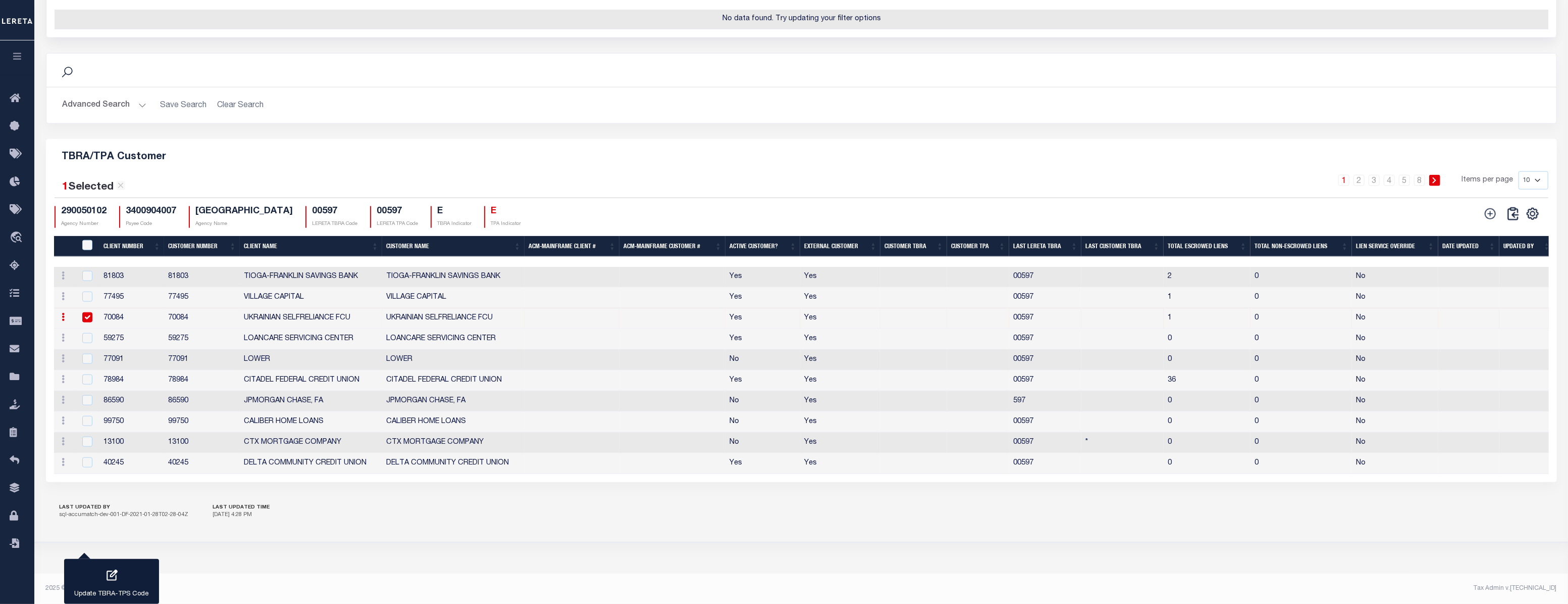
click at [87, 326] on td at bounding box center [87, 319] width 24 height 21
checkbox input "false"
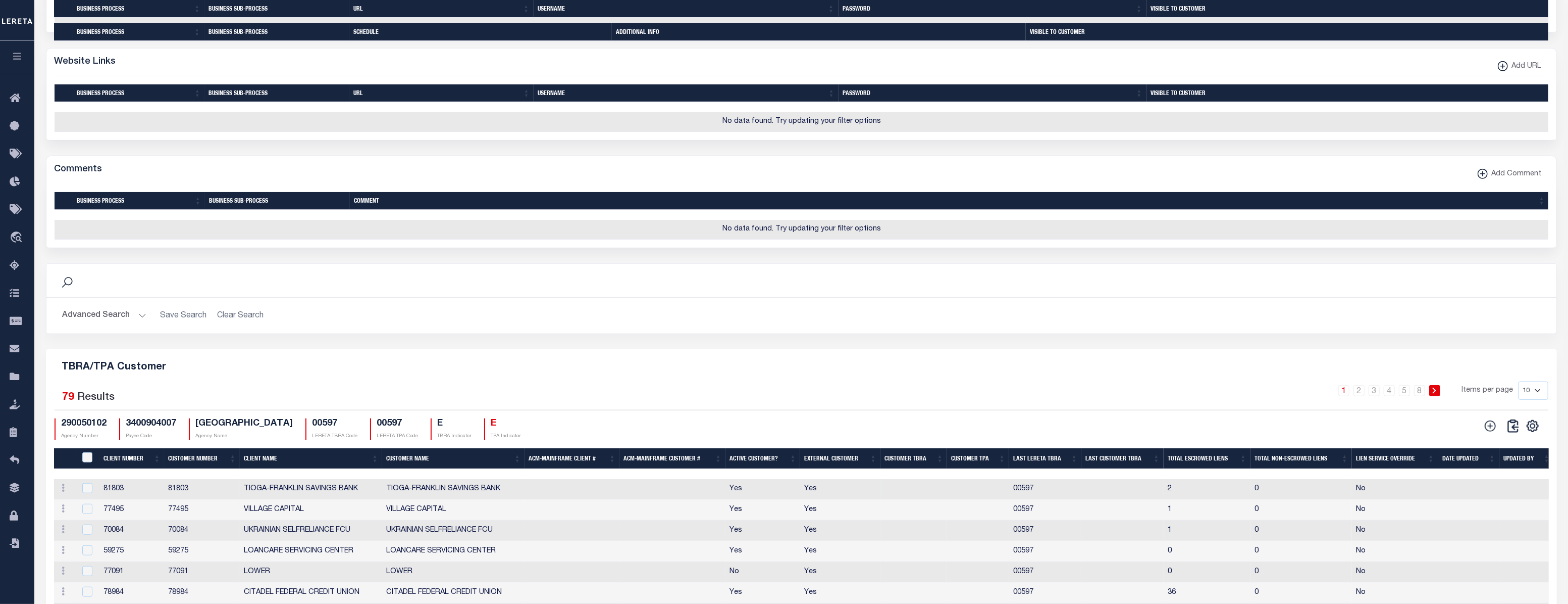
scroll to position [998, 0]
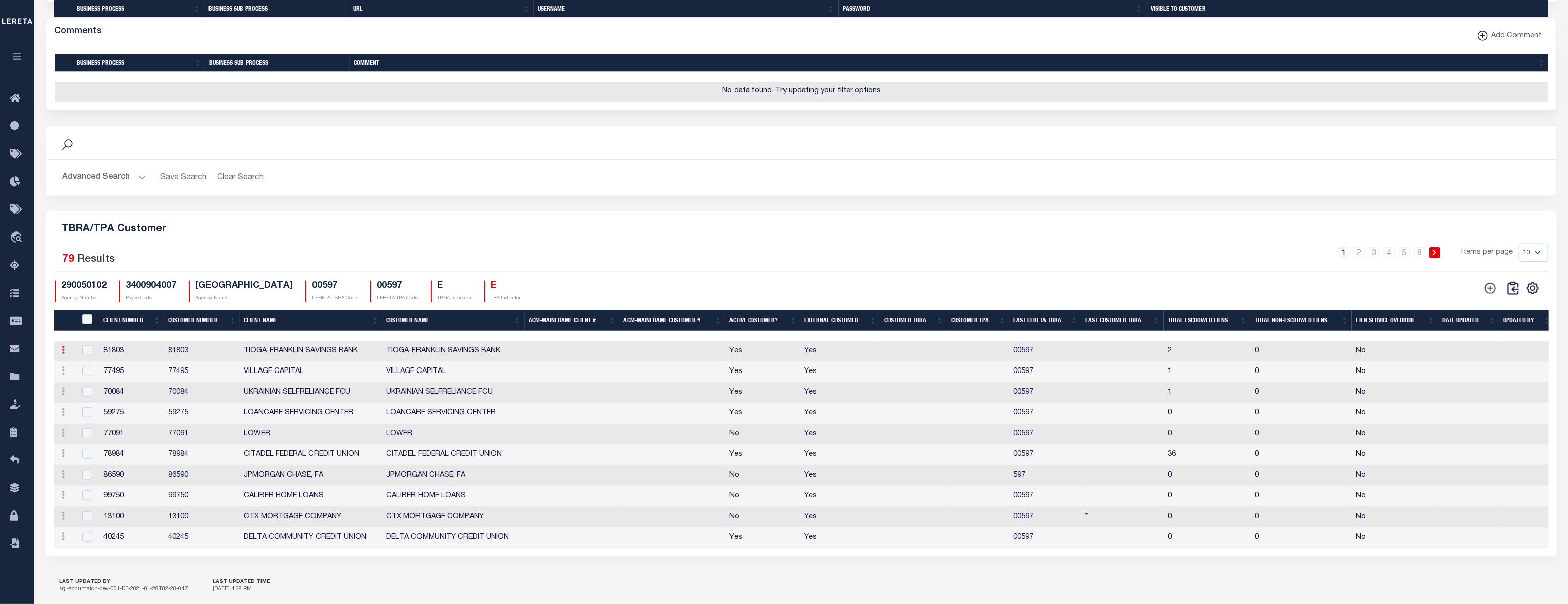
click at [62, 329] on icon at bounding box center [64, 349] width 3 height 8
click at [75, 329] on link "Edit" at bounding box center [81, 366] width 46 height 17
checkbox input "true"
type input "TIOGA-FRANKLIN SAVINGS BANK"
type input "81803"
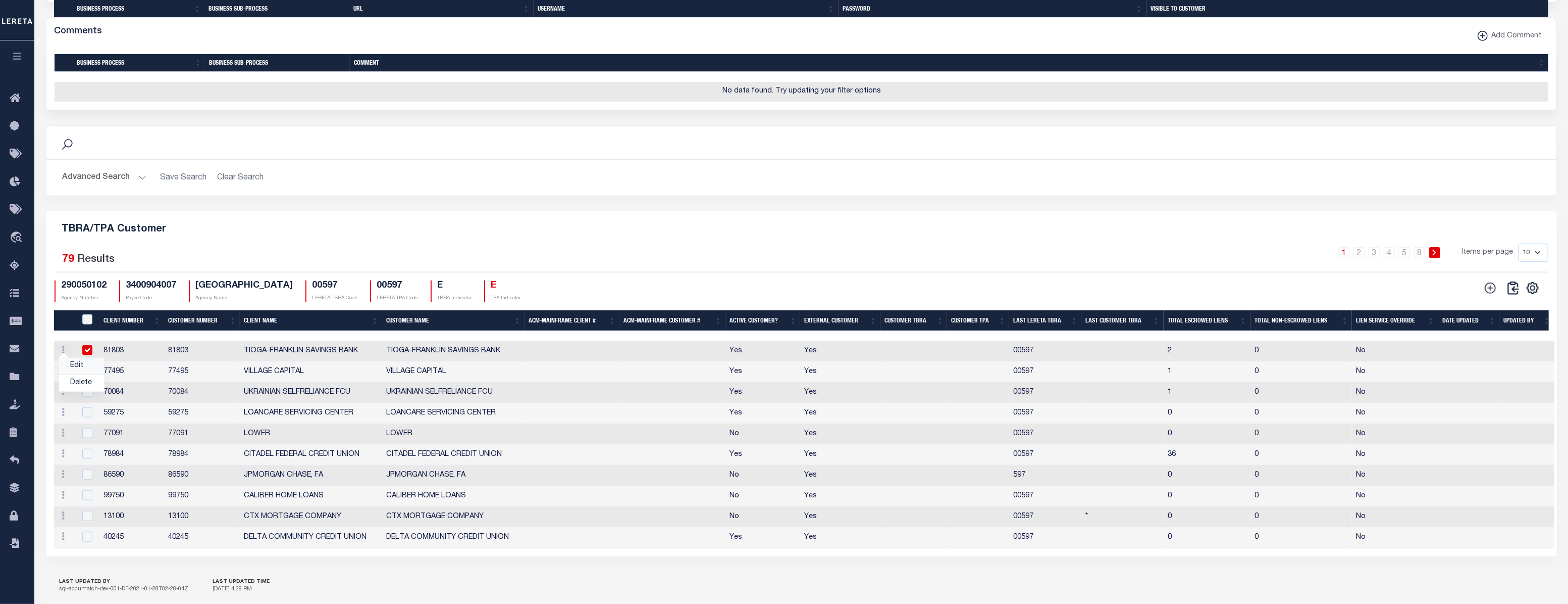
type input "TIOGA-FRANKLIN SAVINGS BANK"
type input "81803"
type input "2"
type input "0"
checkbox input "true"
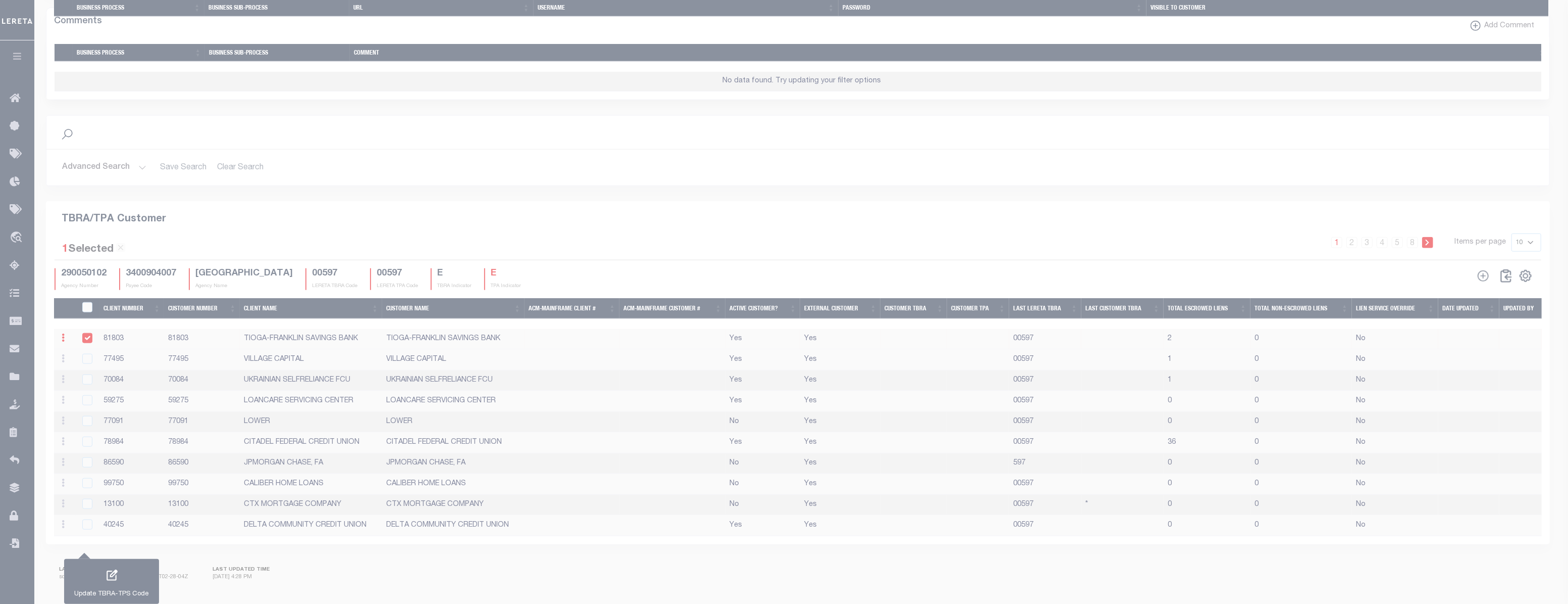
scroll to position [979, 0]
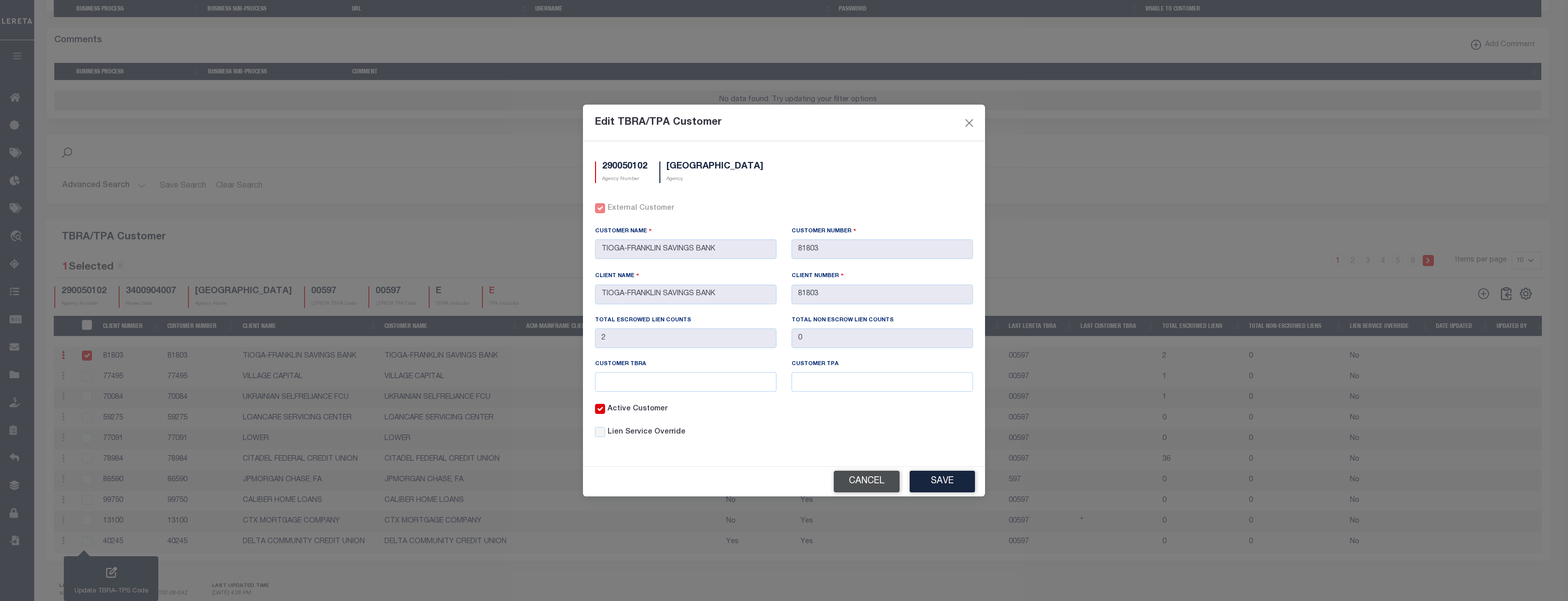
click at [690, 327] on button "Cancel" at bounding box center [867, 482] width 66 height 22
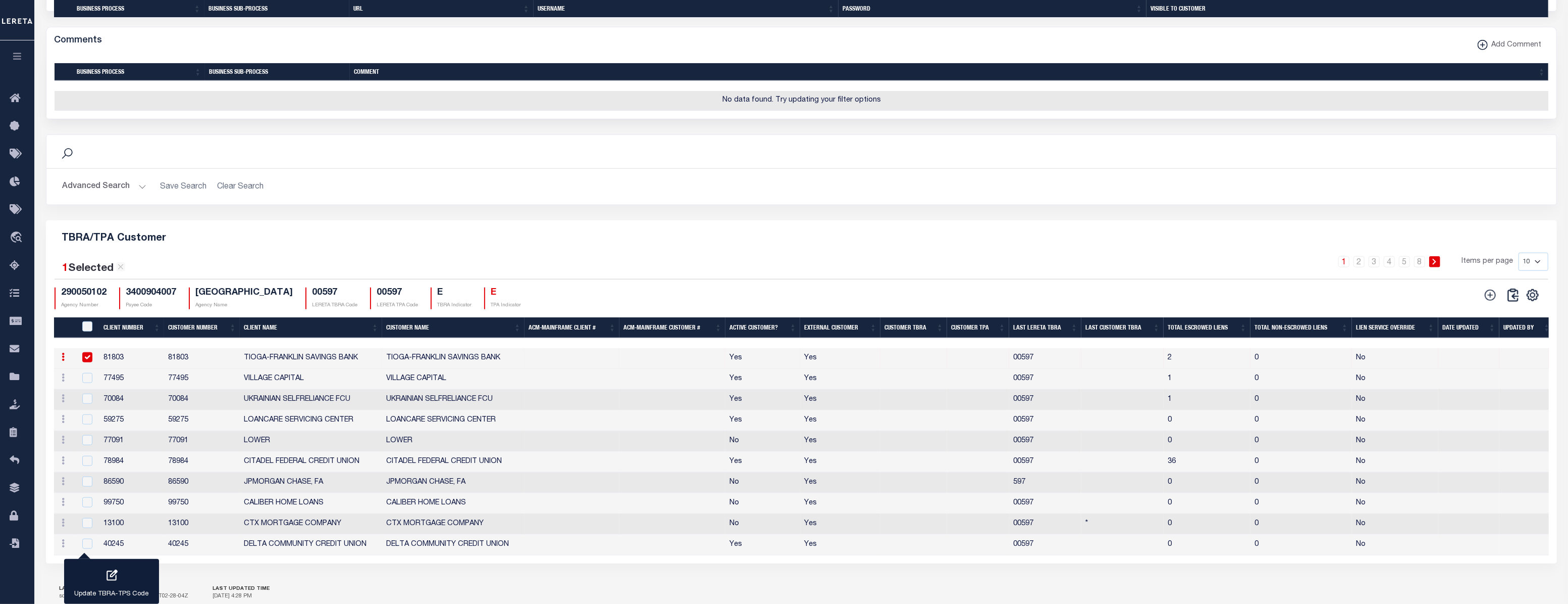
click at [87, 329] on input "checkbox" at bounding box center [87, 357] width 10 height 10
checkbox input "false"
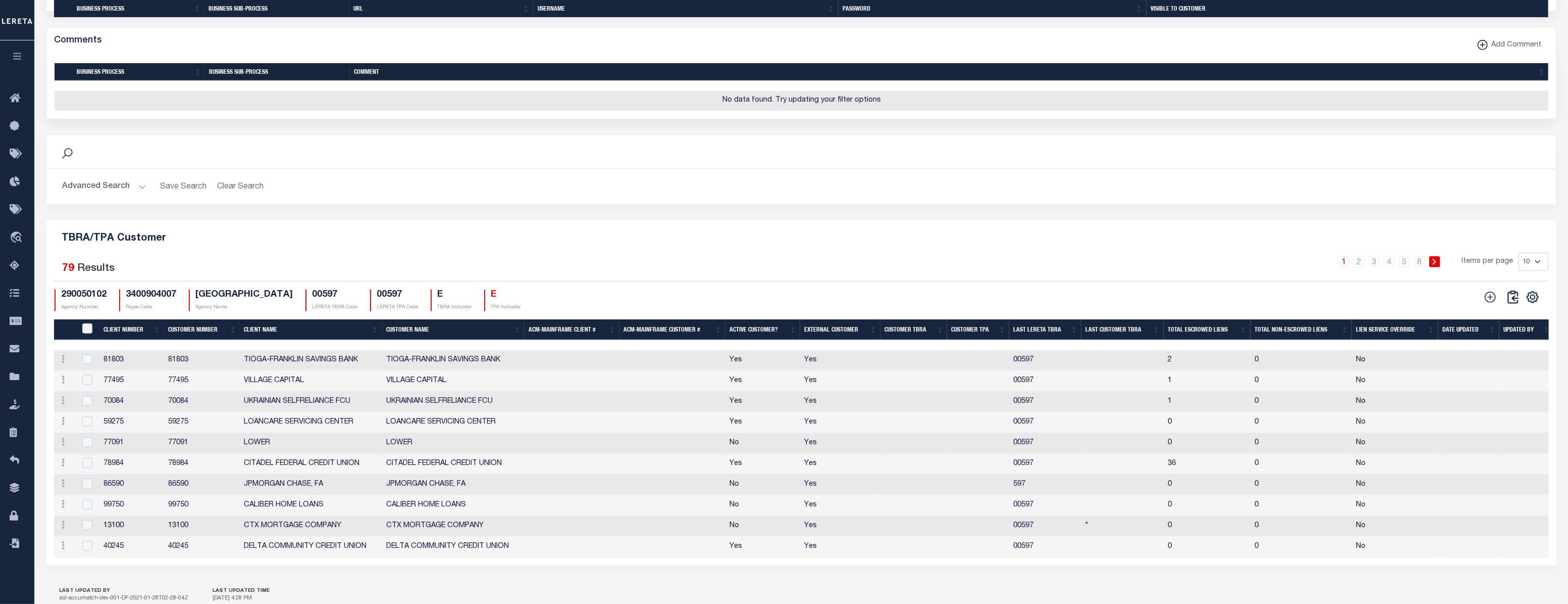
click at [15, 54] on icon "button" at bounding box center [17, 56] width 12 height 9
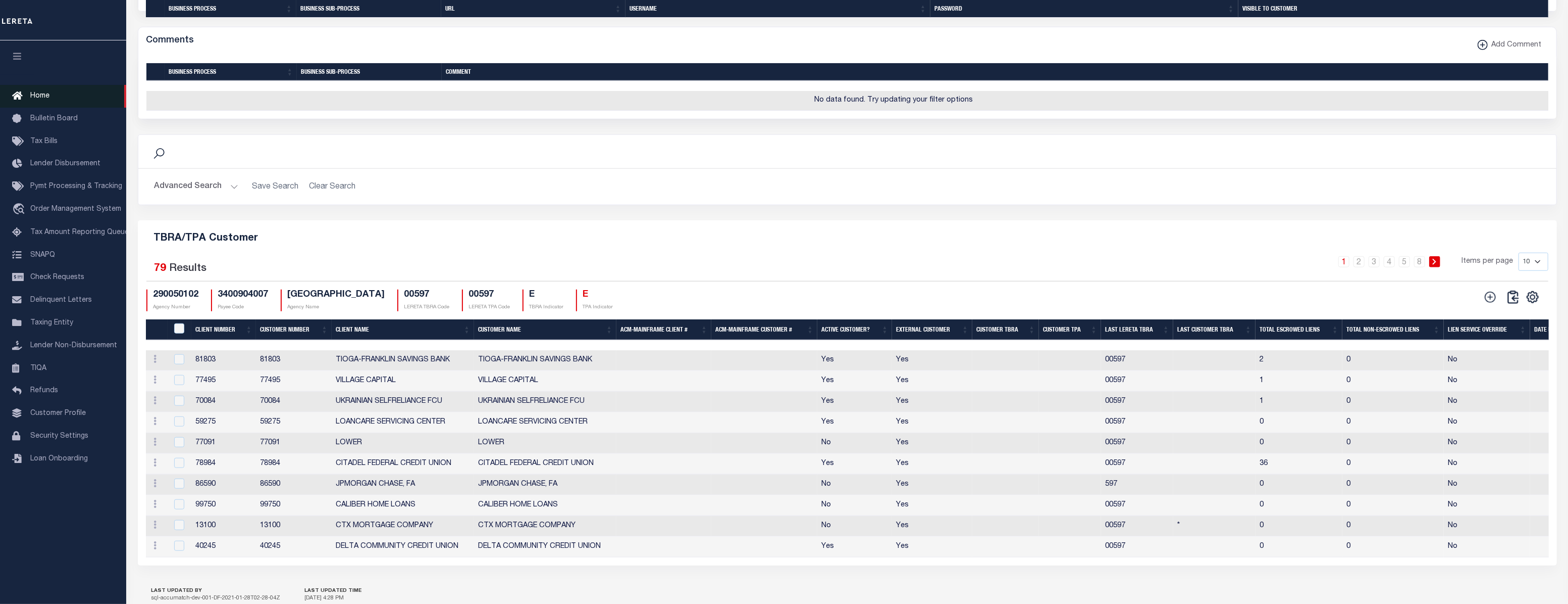
click at [45, 95] on span "Home" at bounding box center [40, 96] width 19 height 7
